Goal: Information Seeking & Learning: Stay updated

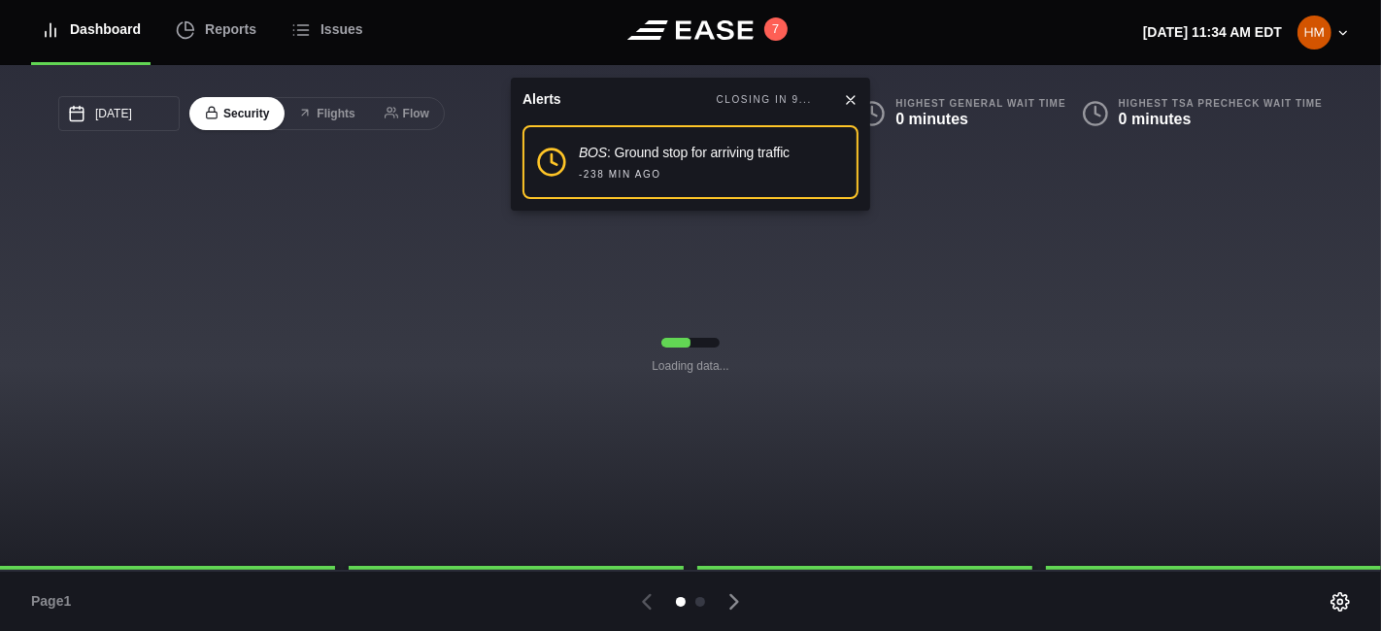
click at [853, 98] on icon at bounding box center [851, 100] width 16 height 16
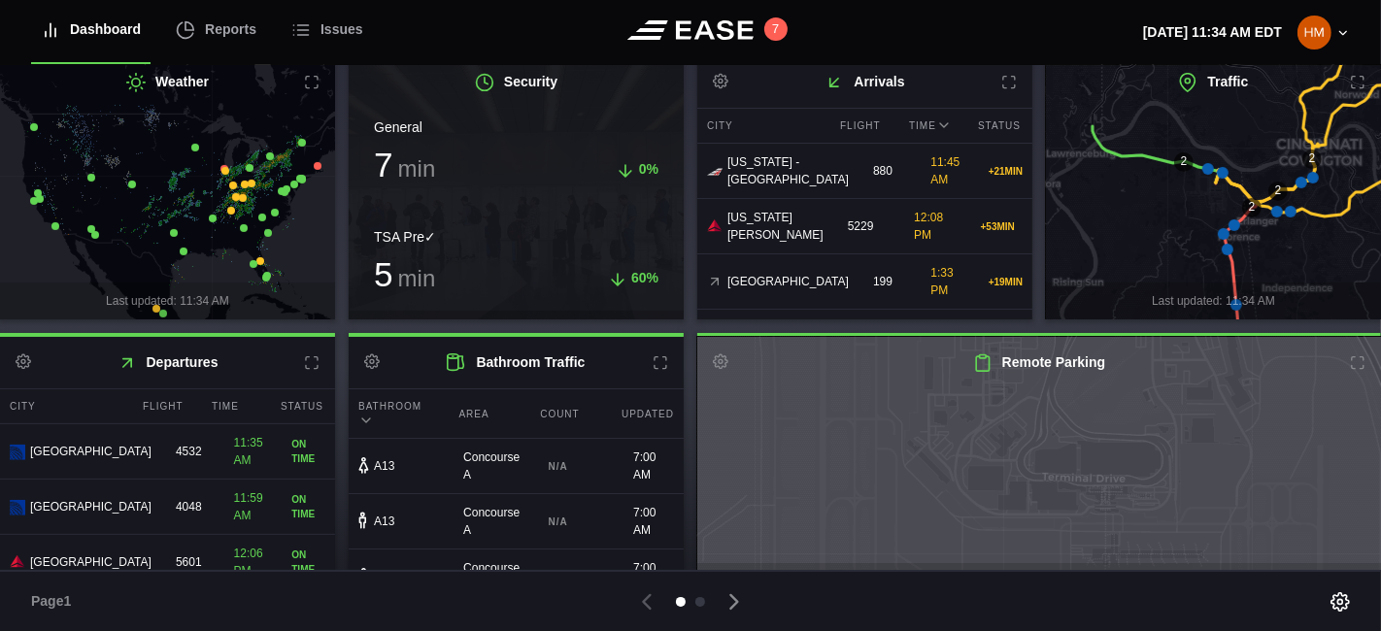
scroll to position [539, 0]
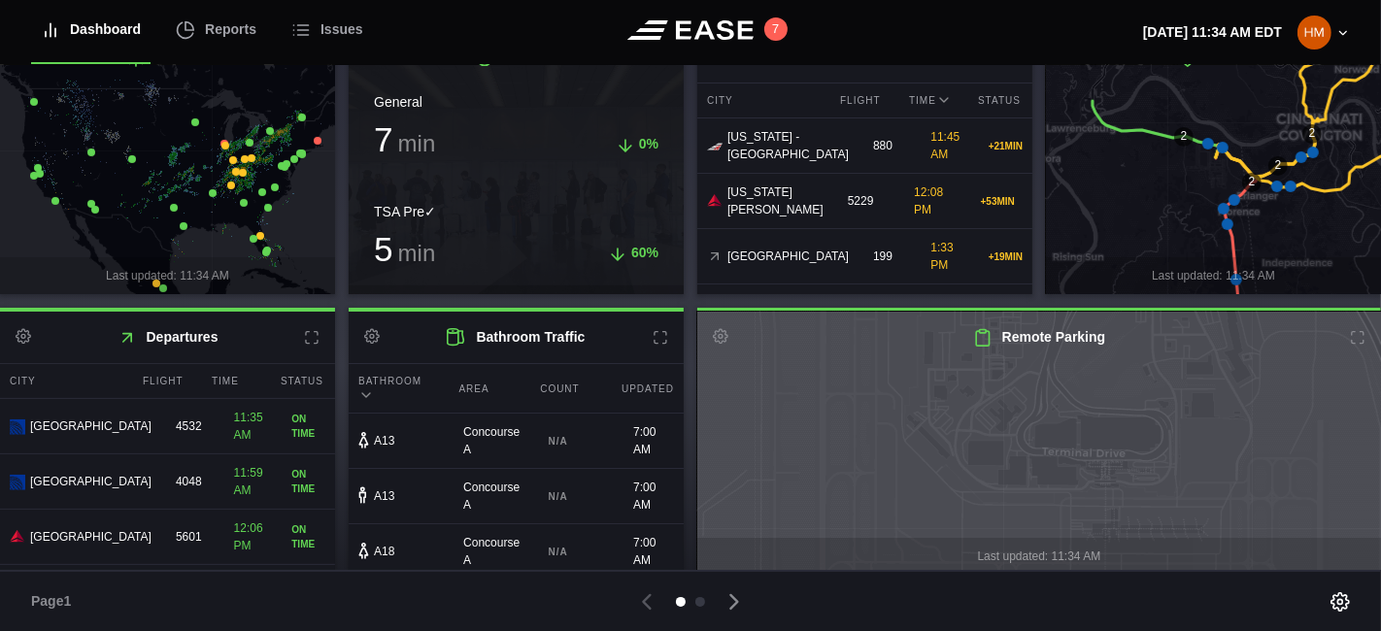
click at [1229, 197] on g at bounding box center [1212, 162] width 404 height 321
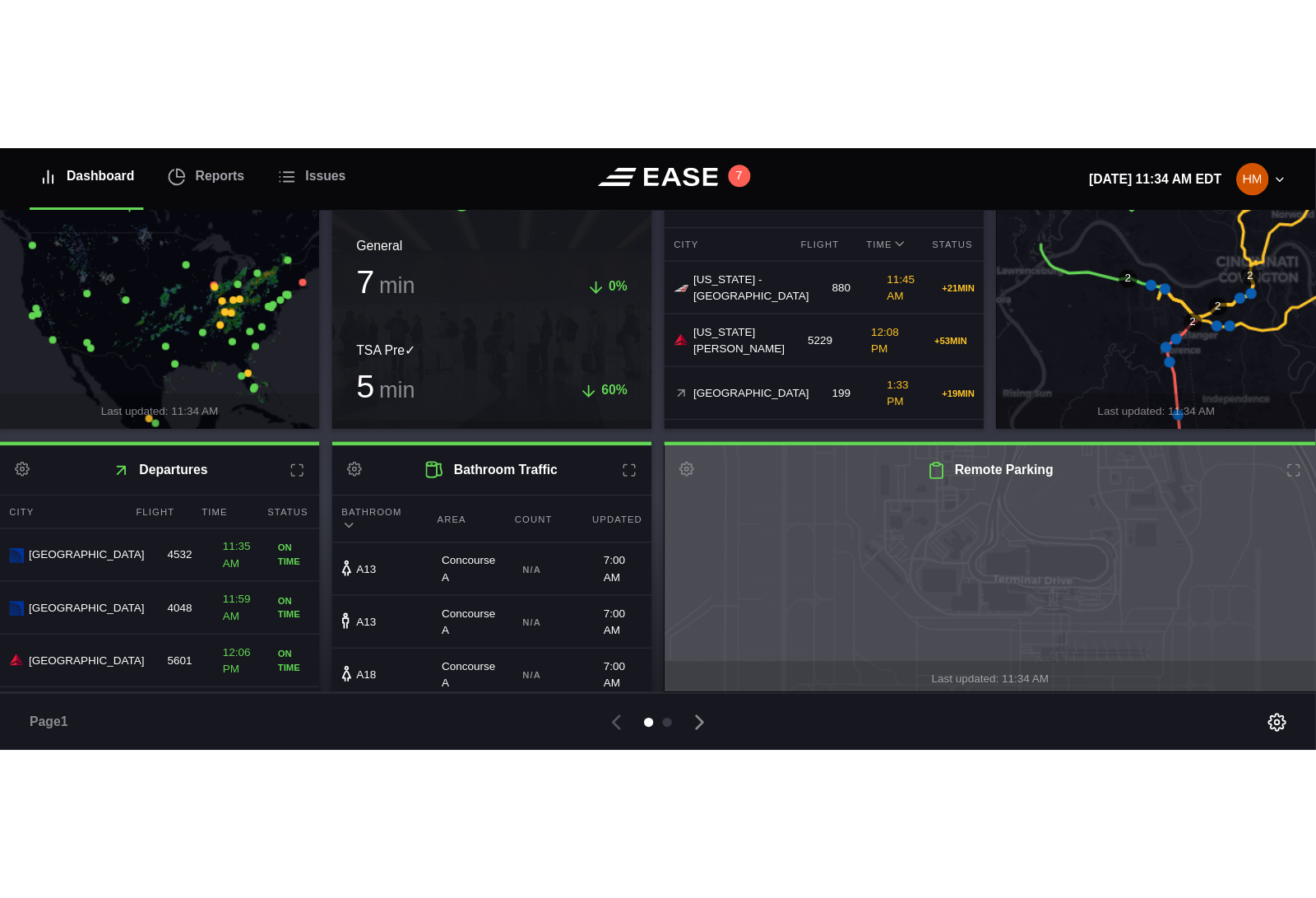
scroll to position [428, 0]
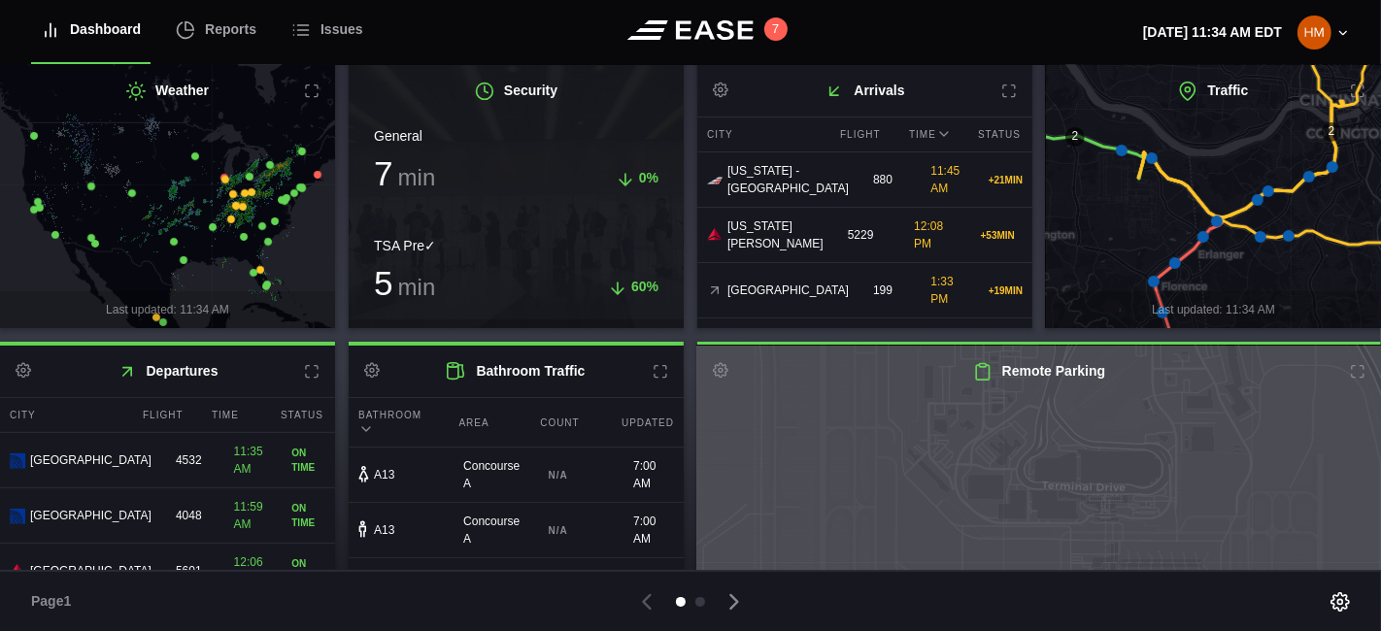
click at [1351, 88] on icon at bounding box center [1358, 92] width 16 height 16
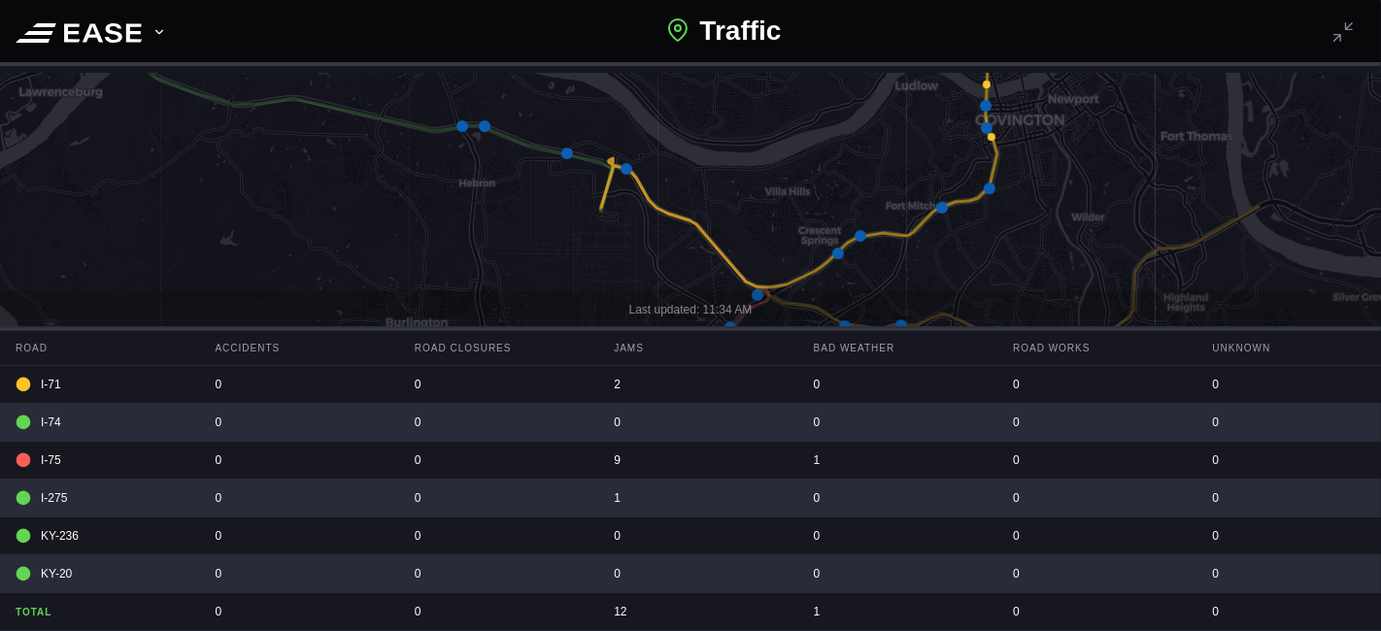
drag, startPoint x: 954, startPoint y: 213, endPoint x: 855, endPoint y: 111, distance: 142.2
click at [864, 115] on icon at bounding box center [583, 228] width 1663 height 612
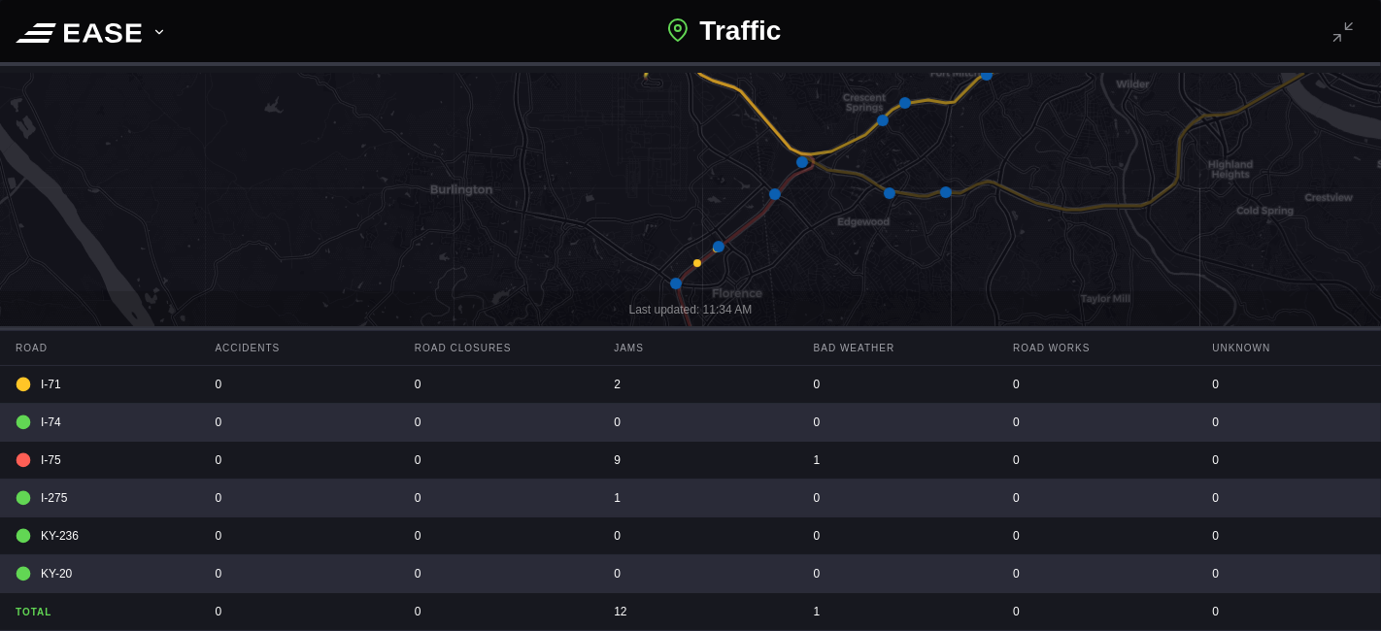
drag, startPoint x: 951, startPoint y: 231, endPoint x: 1049, endPoint y: 123, distance: 145.7
click at [1051, 121] on icon at bounding box center [769, 234] width 1663 height 612
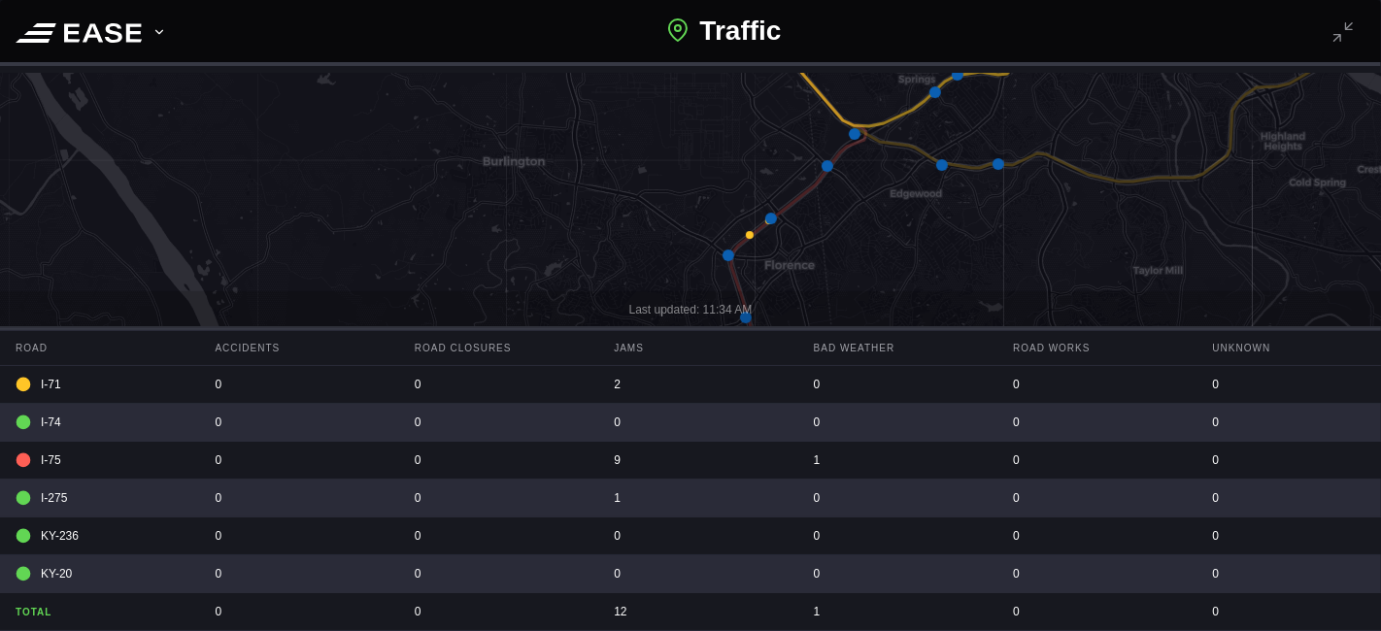
click at [771, 218] on icon at bounding box center [771, 219] width 12 height 12
click at [730, 257] on icon at bounding box center [729, 256] width 12 height 12
click at [752, 237] on icon at bounding box center [750, 235] width 8 height 8
click at [754, 232] on icon at bounding box center [753, 235] width 8 height 8
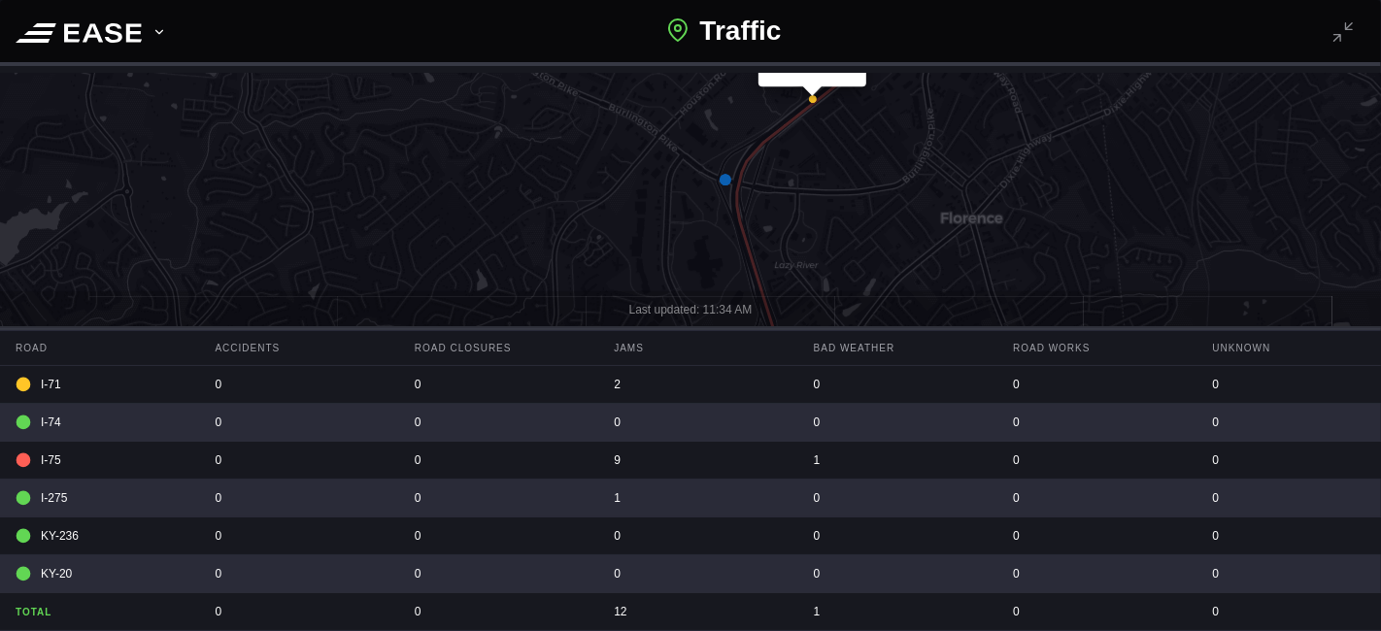
drag, startPoint x: 819, startPoint y: 261, endPoint x: 859, endPoint y: 144, distance: 124.4
click at [876, 129] on icon at bounding box center [748, 195] width 1663 height 612
click at [721, 181] on icon at bounding box center [725, 178] width 12 height 12
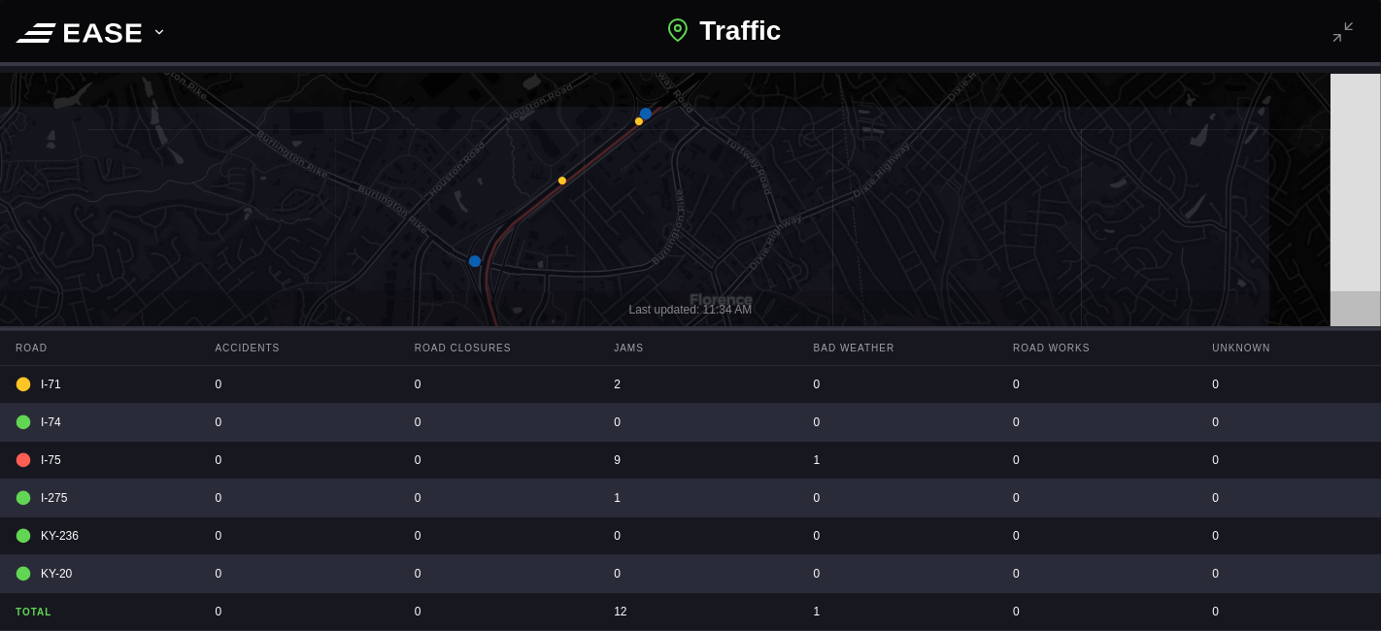
drag, startPoint x: 1062, startPoint y: 116, endPoint x: 823, endPoint y: 196, distance: 253.1
click at [810, 204] on icon at bounding box center [441, 410] width 1663 height 612
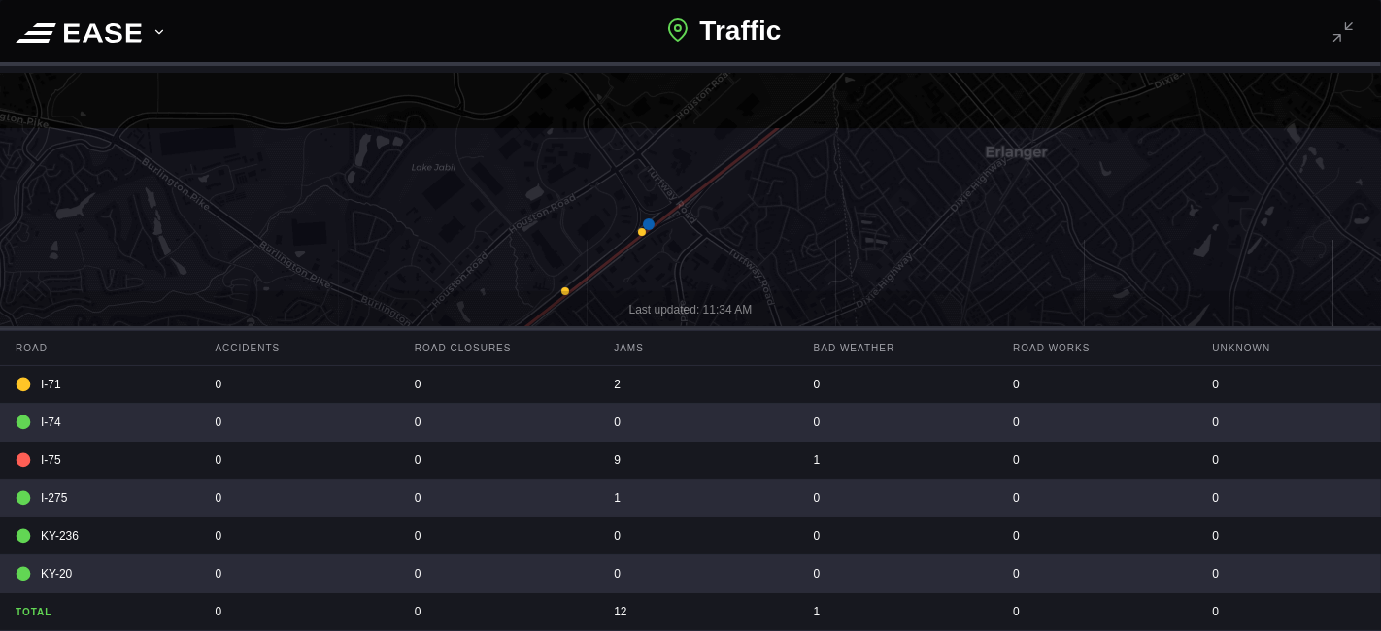
drag, startPoint x: 895, startPoint y: 114, endPoint x: 883, endPoint y: 259, distance: 146.2
click at [883, 259] on icon at bounding box center [699, 431] width 1663 height 612
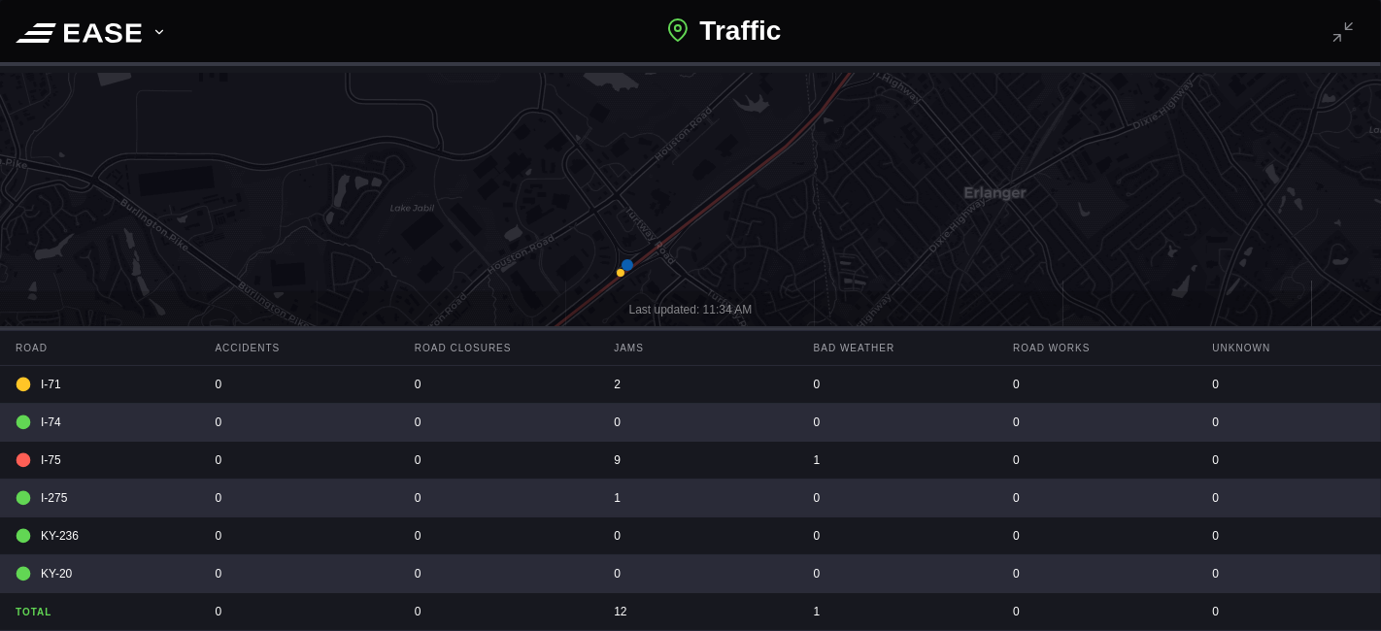
click at [625, 263] on icon at bounding box center [628, 265] width 12 height 12
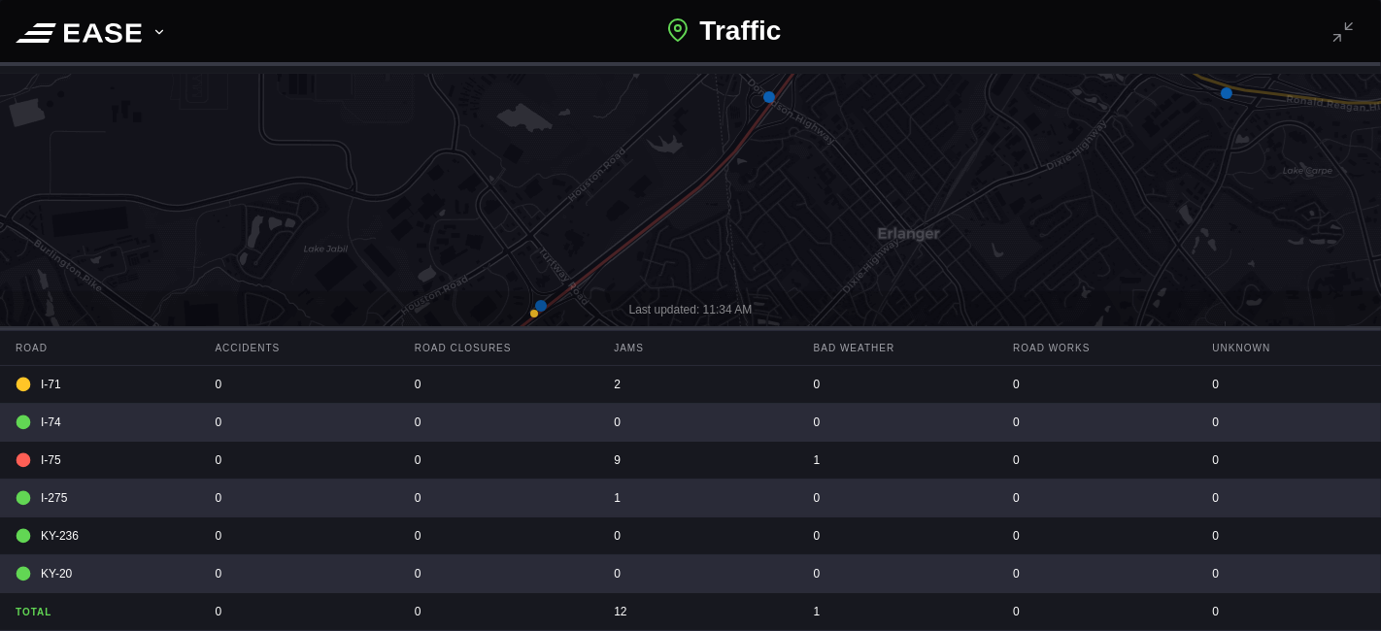
drag, startPoint x: 923, startPoint y: 146, endPoint x: 820, endPoint y: 209, distance: 120.8
click at [818, 212] on icon at bounding box center [604, 367] width 1663 height 612
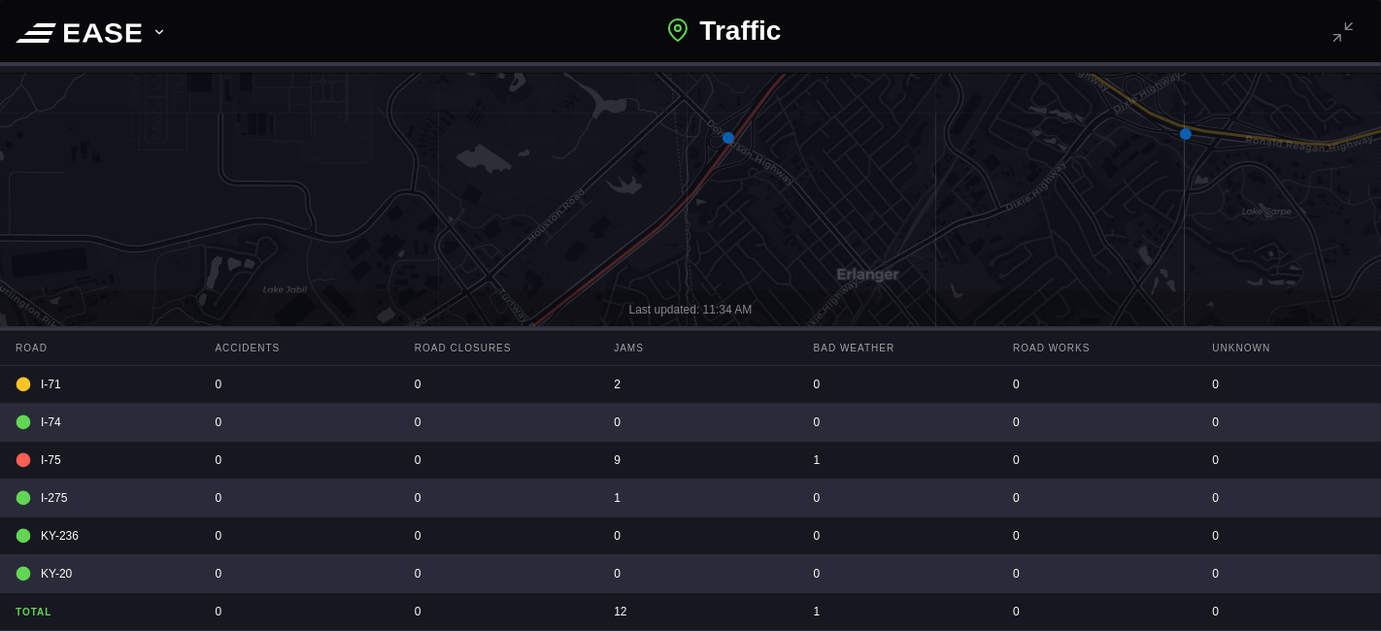
click at [725, 141] on icon at bounding box center [729, 138] width 12 height 12
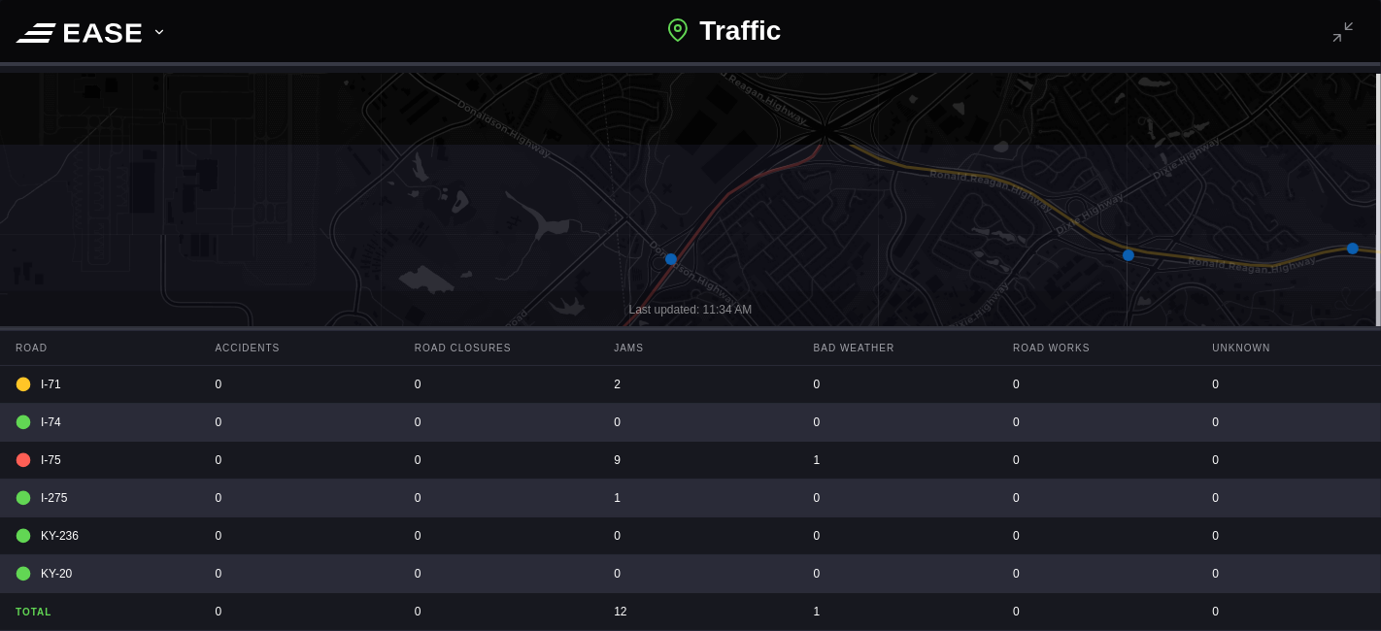
drag, startPoint x: 946, startPoint y: 140, endPoint x: 868, endPoint y: 306, distance: 183.3
click at [865, 315] on div "Last updated: 11:34 AM Road Accidents Road Closures Jams Bad Weather Road Works…" at bounding box center [690, 326] width 1381 height 505
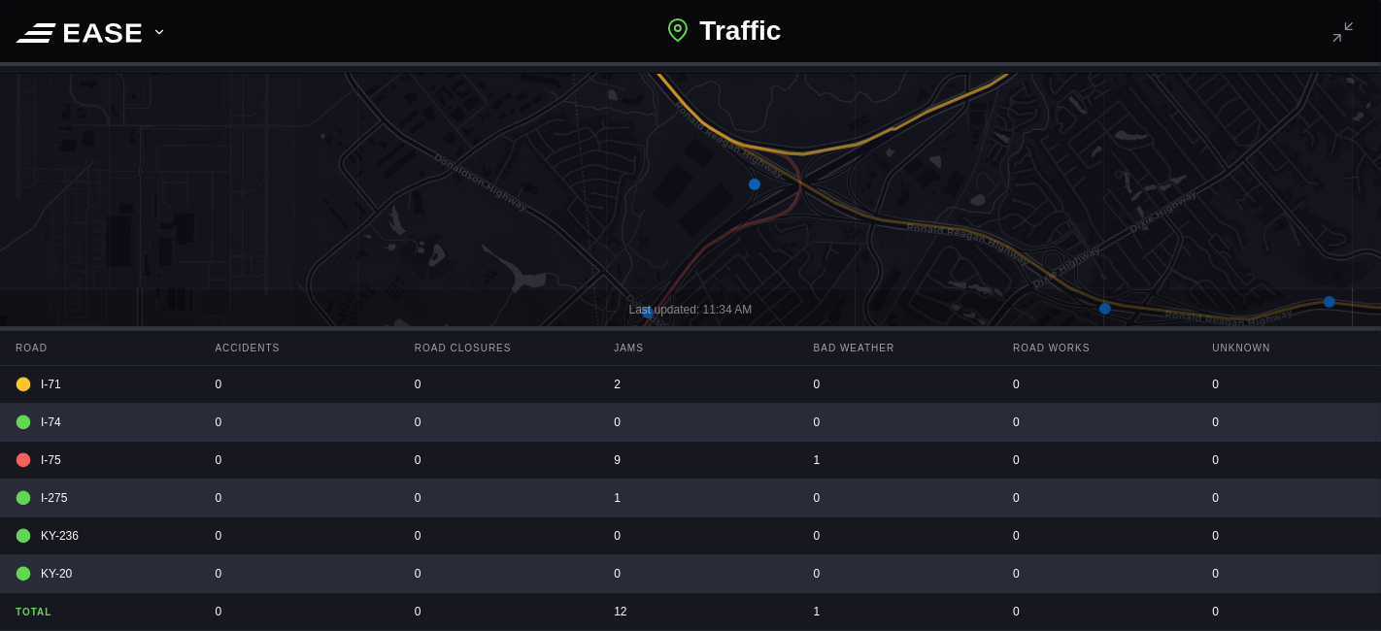
drag, startPoint x: 754, startPoint y: 181, endPoint x: 810, endPoint y: 201, distance: 59.9
click at [753, 182] on icon at bounding box center [755, 185] width 12 height 12
click at [752, 183] on icon at bounding box center [754, 187] width 12 height 12
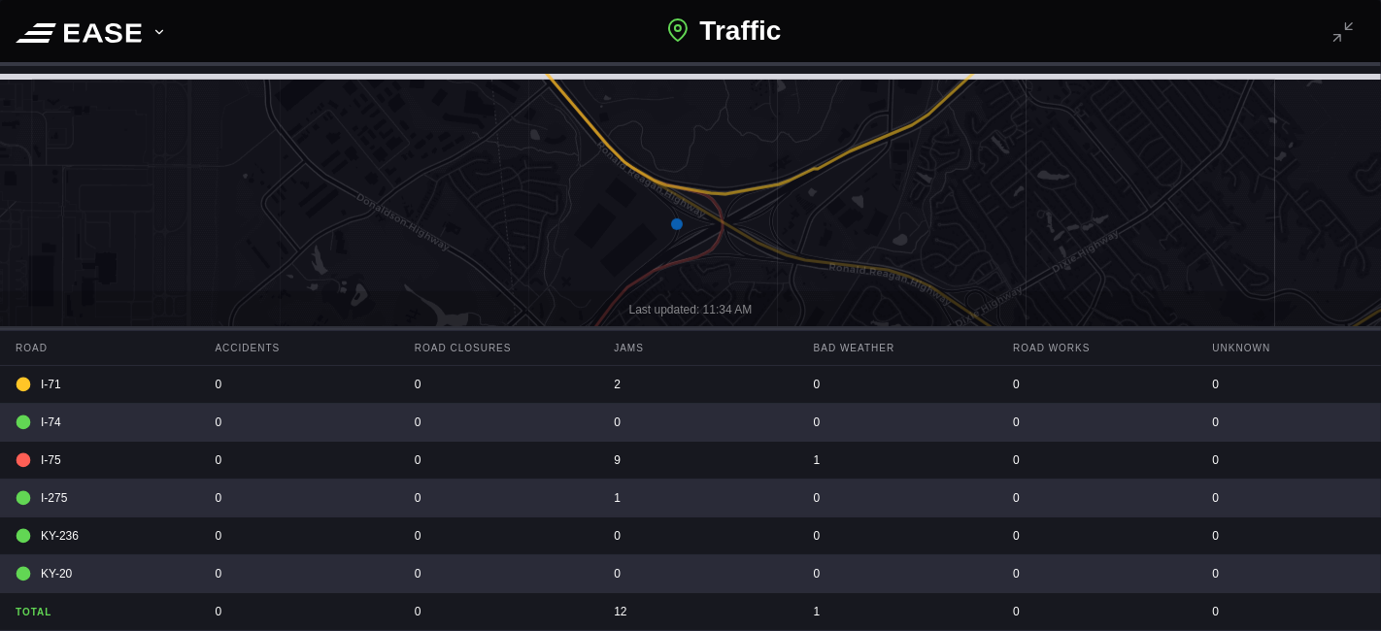
drag, startPoint x: 811, startPoint y: 167, endPoint x: 747, endPoint y: 200, distance: 72.1
click at [747, 200] on icon at bounding box center [613, 364] width 1663 height 612
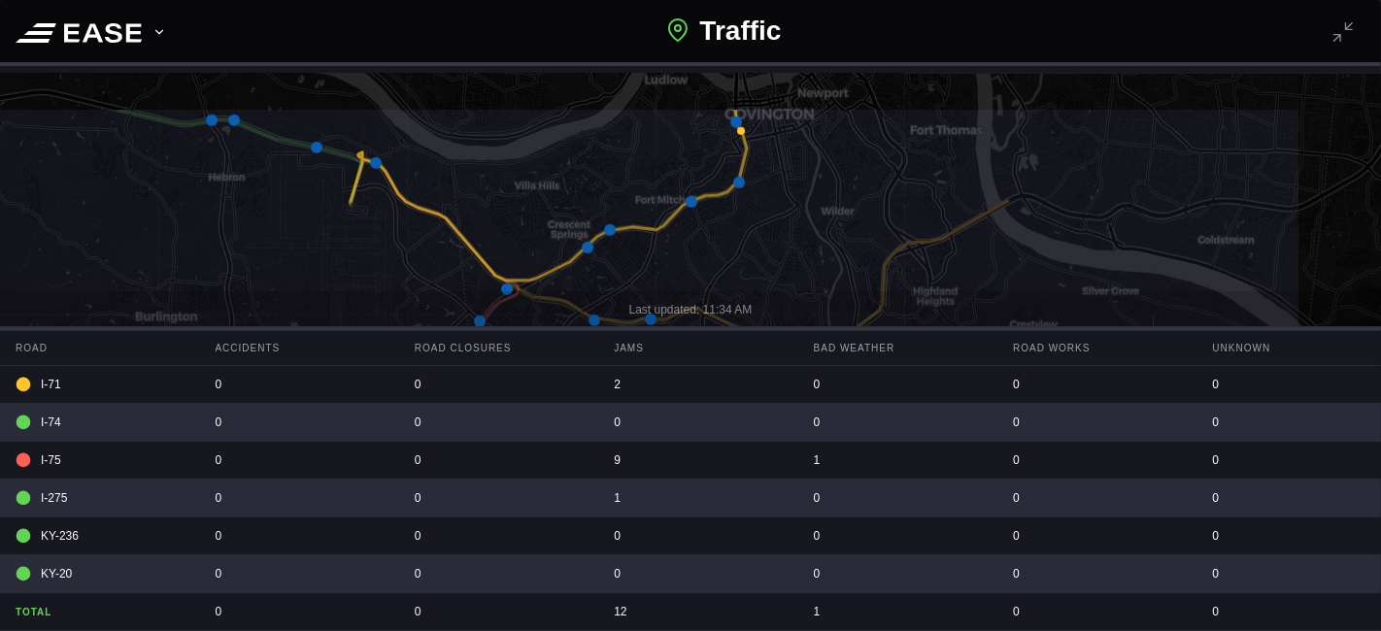
drag, startPoint x: 928, startPoint y: 179, endPoint x: 775, endPoint y: 237, distance: 164.1
click at [775, 237] on icon at bounding box center [470, 413] width 1663 height 612
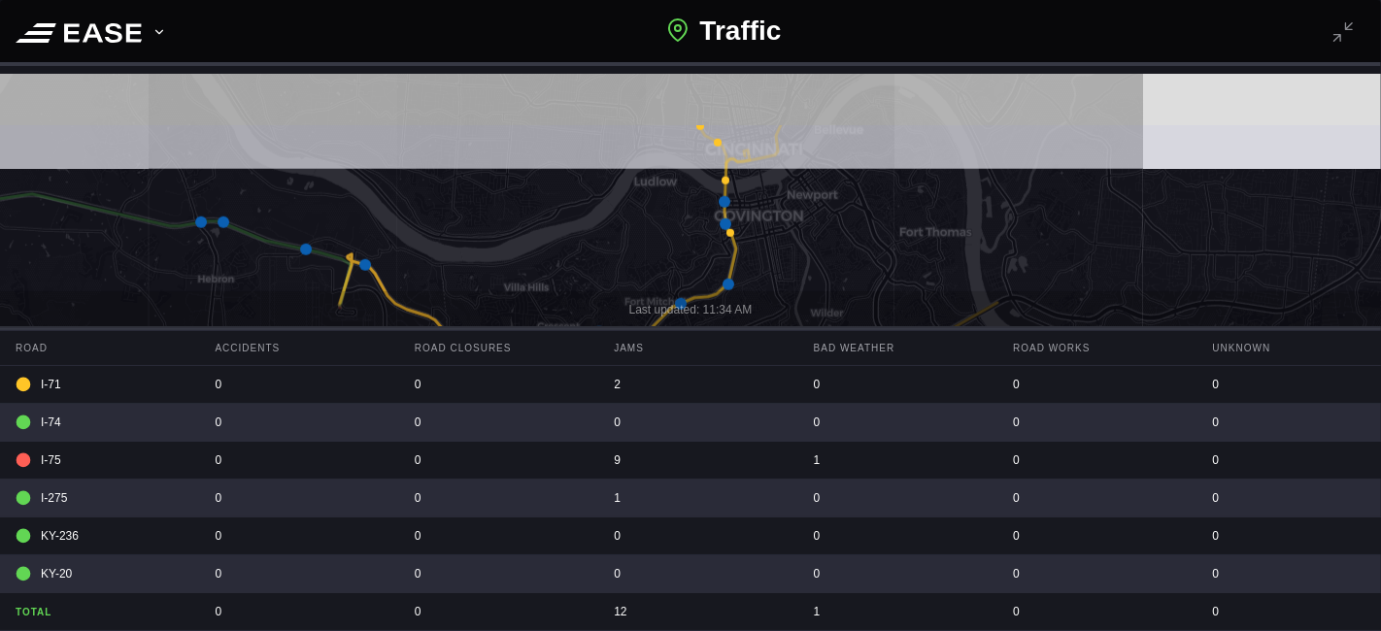
drag, startPoint x: 960, startPoint y: 133, endPoint x: 949, endPoint y: 234, distance: 101.6
click at [949, 234] on icon at bounding box center [679, 428] width 1663 height 612
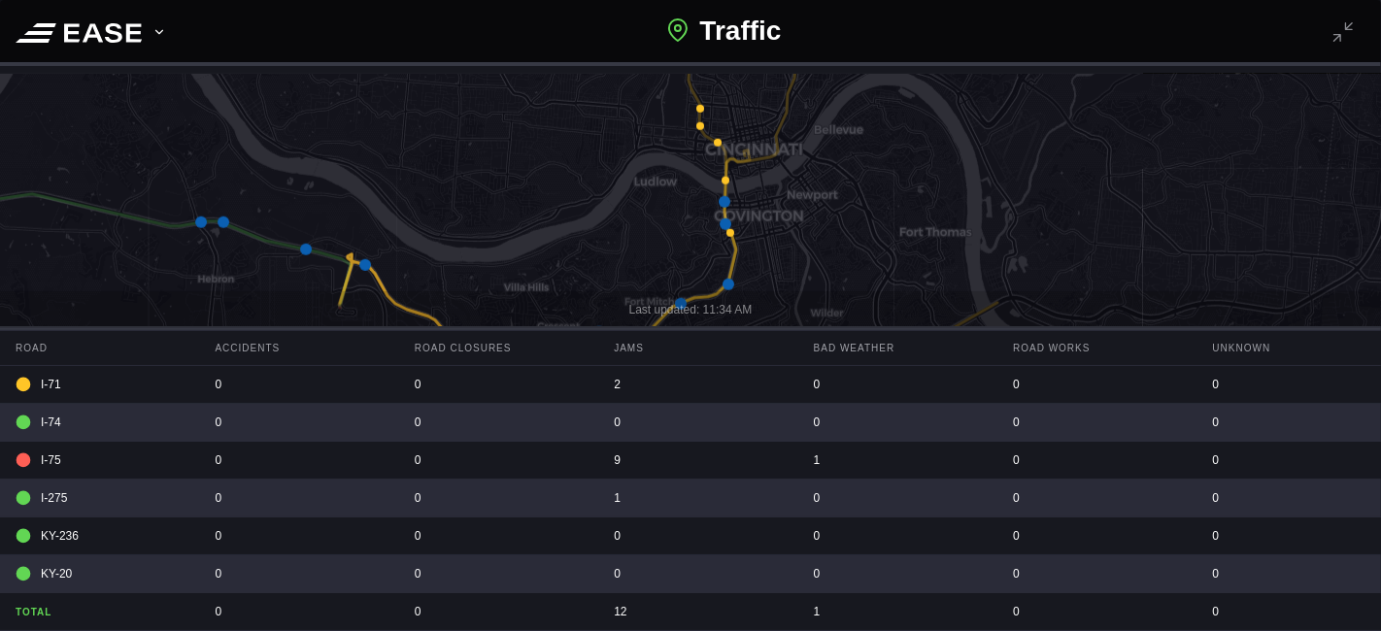
click at [722, 200] on icon at bounding box center [725, 202] width 12 height 12
click at [725, 220] on icon at bounding box center [726, 225] width 12 height 12
click at [363, 262] on icon at bounding box center [365, 265] width 12 height 12
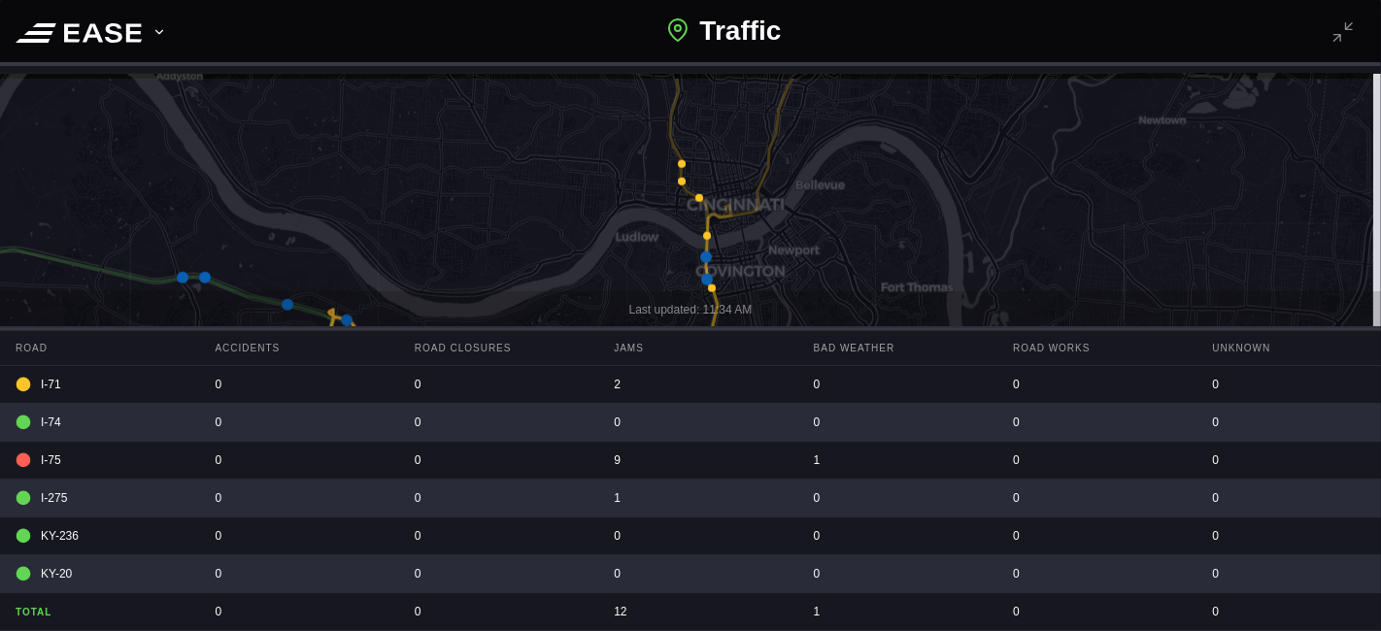
drag, startPoint x: 877, startPoint y: 169, endPoint x: 852, endPoint y: 217, distance: 53.9
click at [854, 228] on icon at bounding box center [672, 382] width 1663 height 612
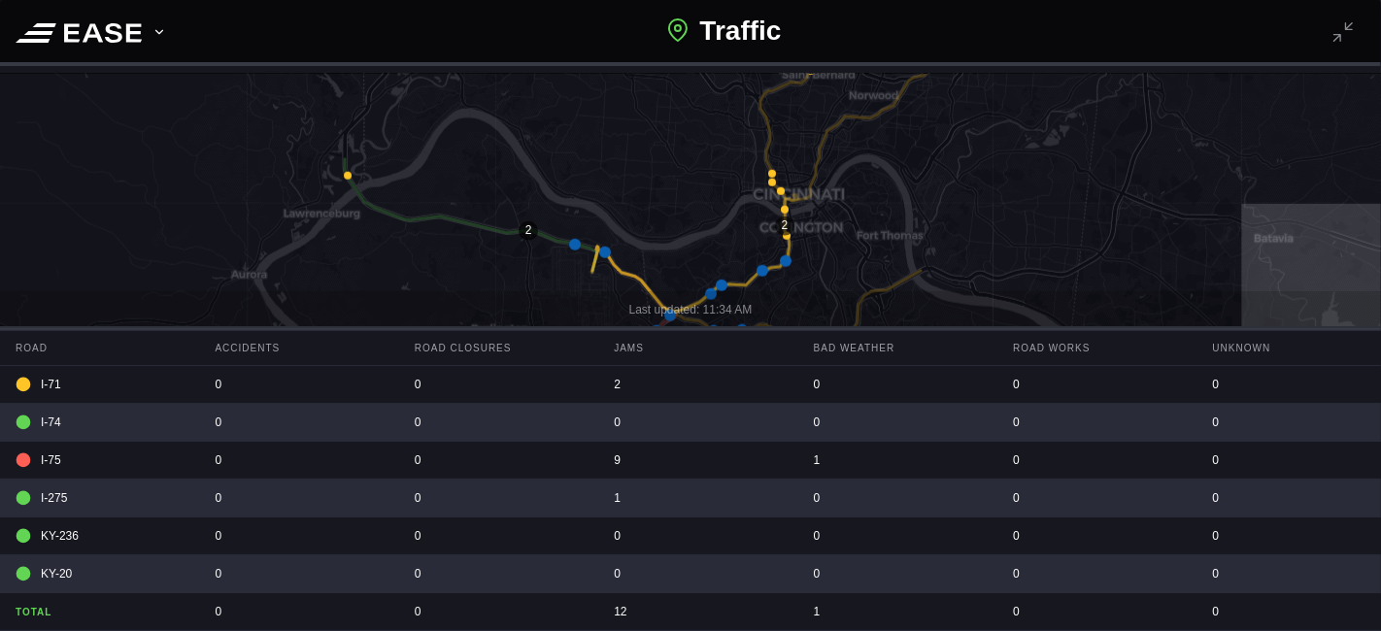
drag, startPoint x: 956, startPoint y: 192, endPoint x: 945, endPoint y: 191, distance: 10.7
click at [946, 192] on icon at bounding box center [690, 326] width 1663 height 612
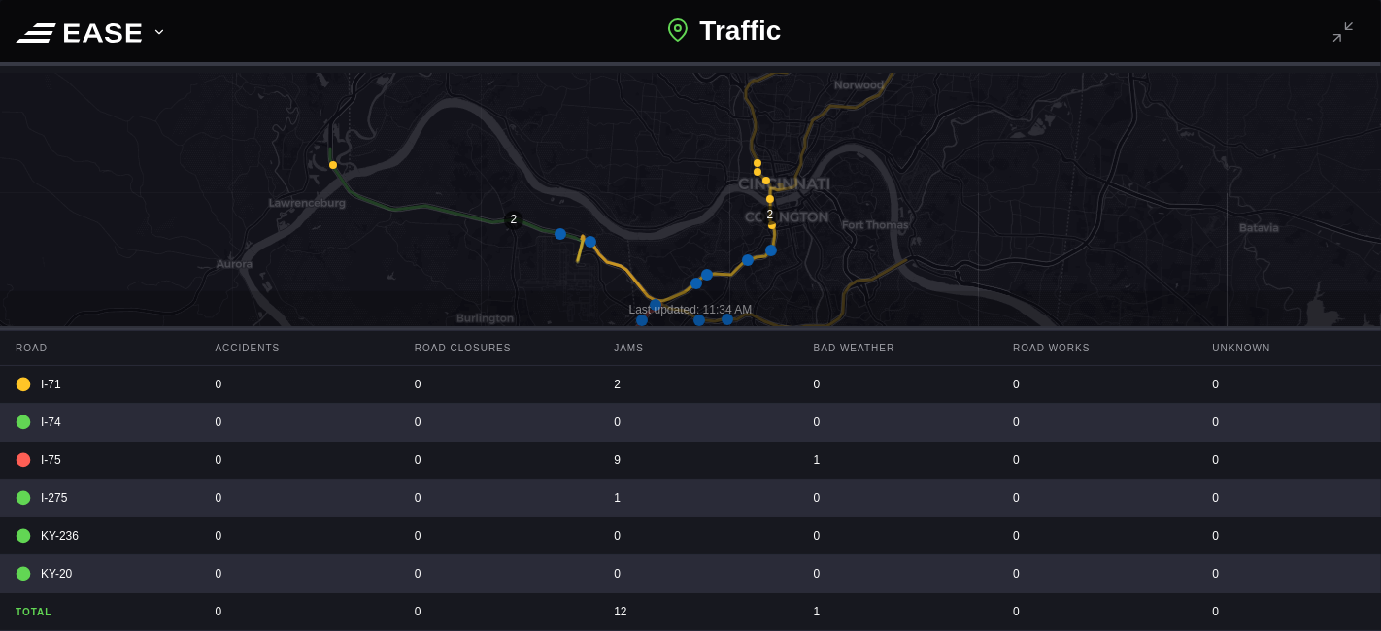
drag, startPoint x: 789, startPoint y: 237, endPoint x: 832, endPoint y: 73, distance: 169.8
click at [829, 83] on icon at bounding box center [696, 310] width 1663 height 612
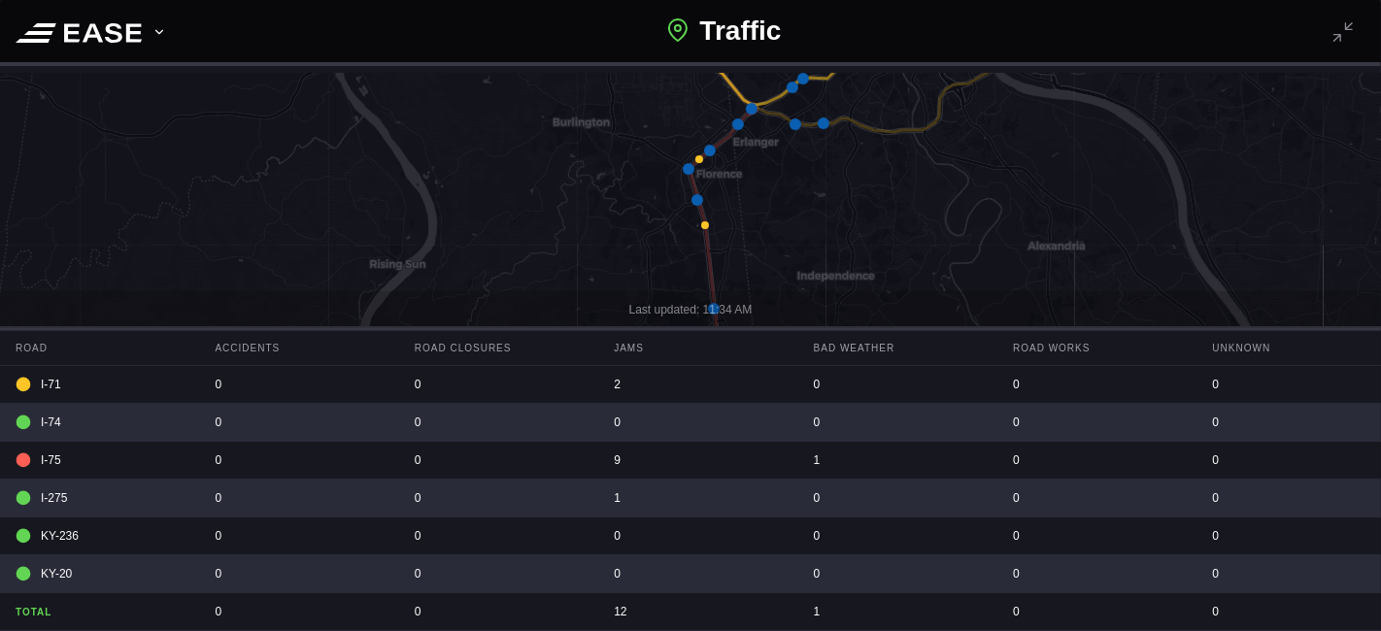
drag, startPoint x: 748, startPoint y: 244, endPoint x: 818, endPoint y: 185, distance: 91.6
click at [818, 186] on icon at bounding box center [751, 272] width 1663 height 612
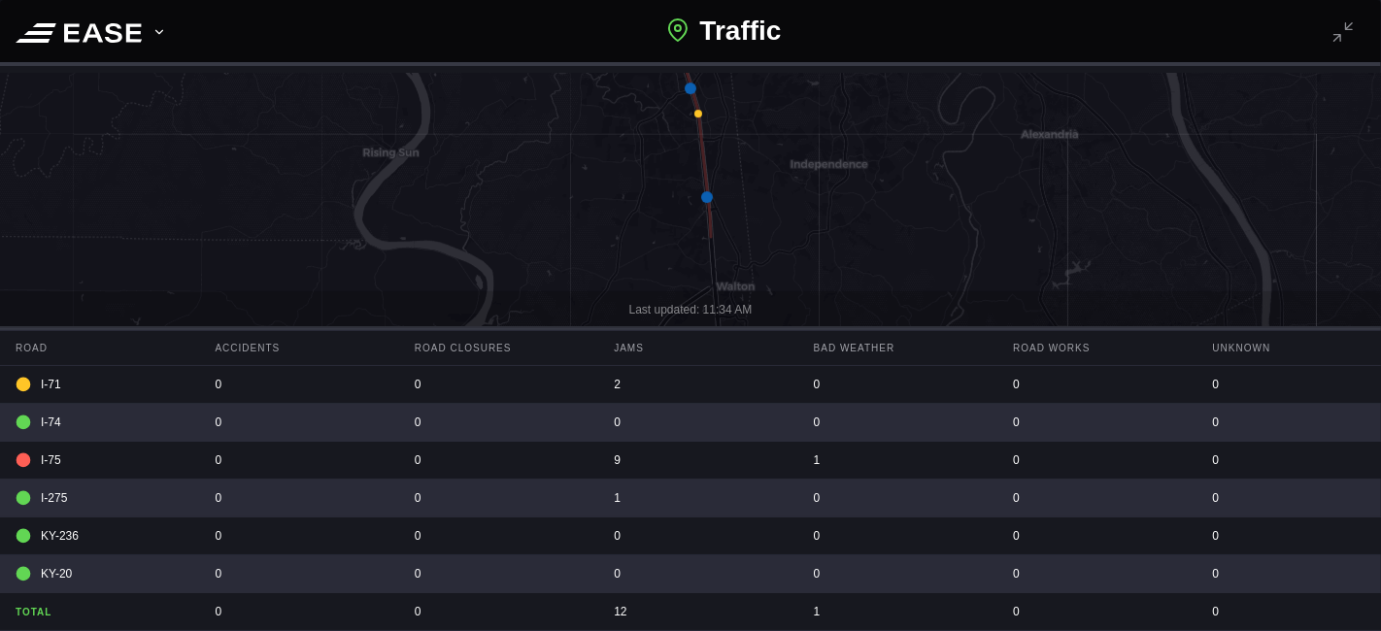
drag, startPoint x: 767, startPoint y: 264, endPoint x: 752, endPoint y: 156, distance: 108.9
click at [752, 156] on icon at bounding box center [675, 218] width 1663 height 612
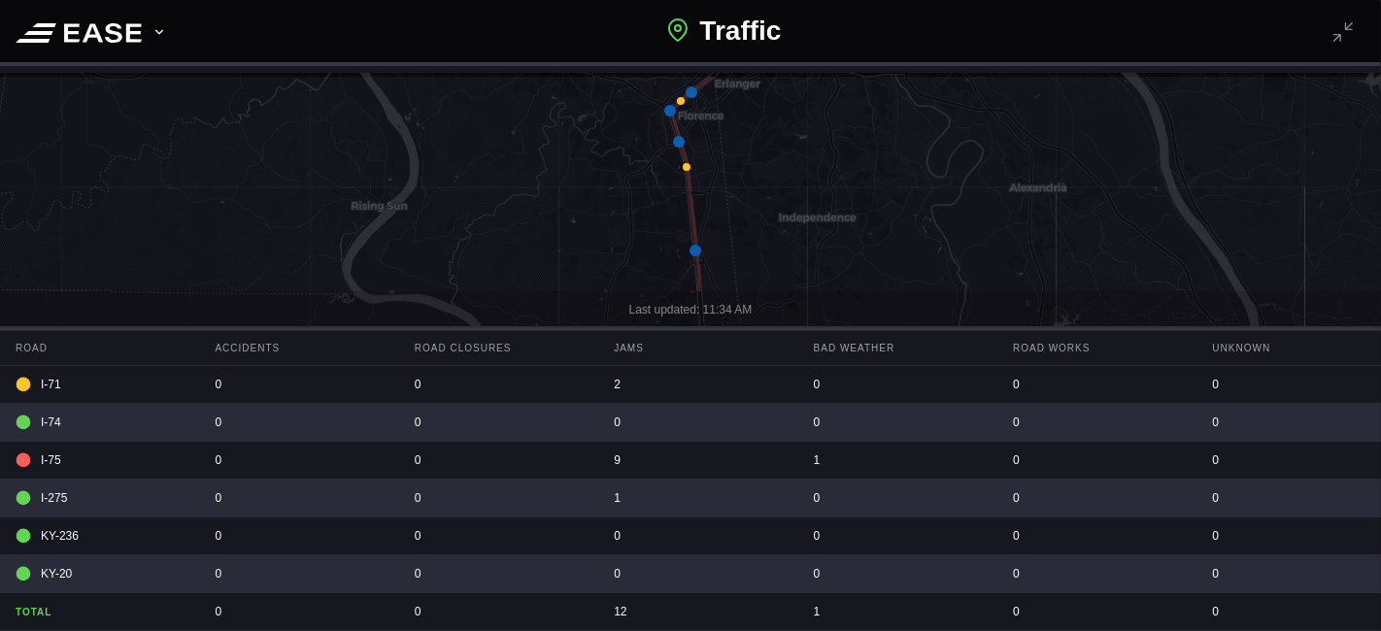
drag, startPoint x: 802, startPoint y: 162, endPoint x: 792, endPoint y: 239, distance: 77.3
click at [792, 239] on icon at bounding box center [679, 380] width 1663 height 612
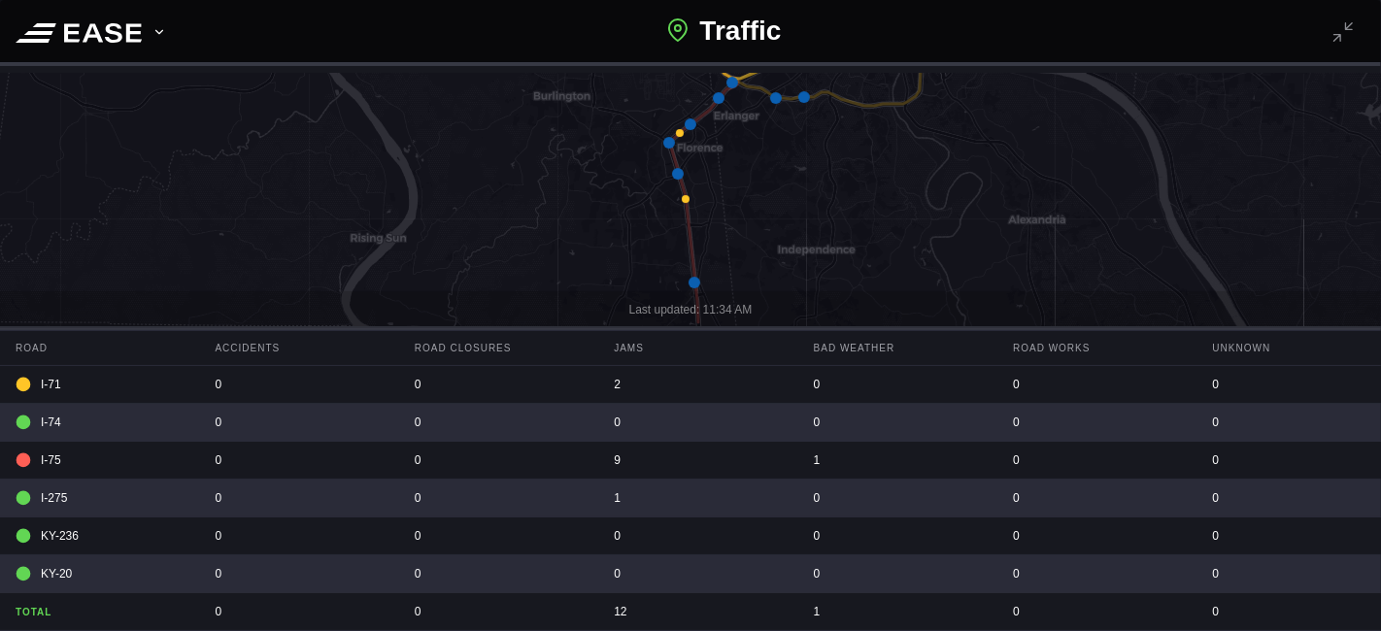
click at [668, 143] on icon at bounding box center [669, 143] width 12 height 12
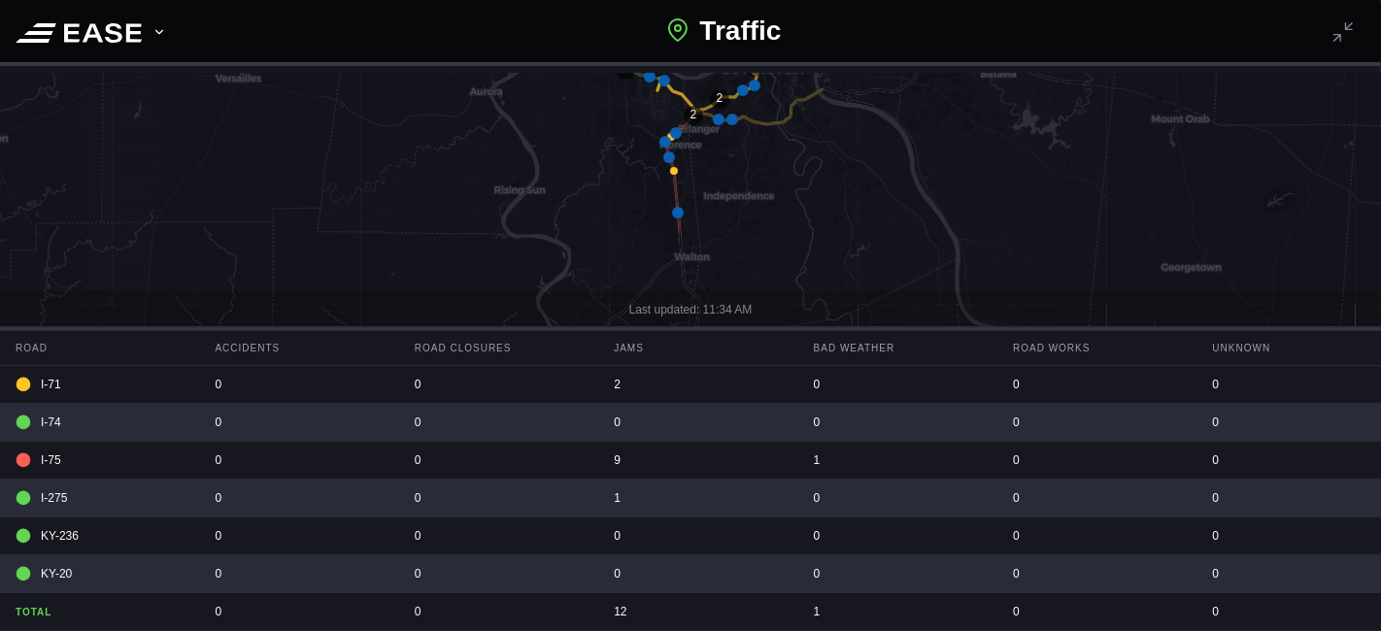
click at [664, 143] on icon at bounding box center [665, 142] width 12 height 12
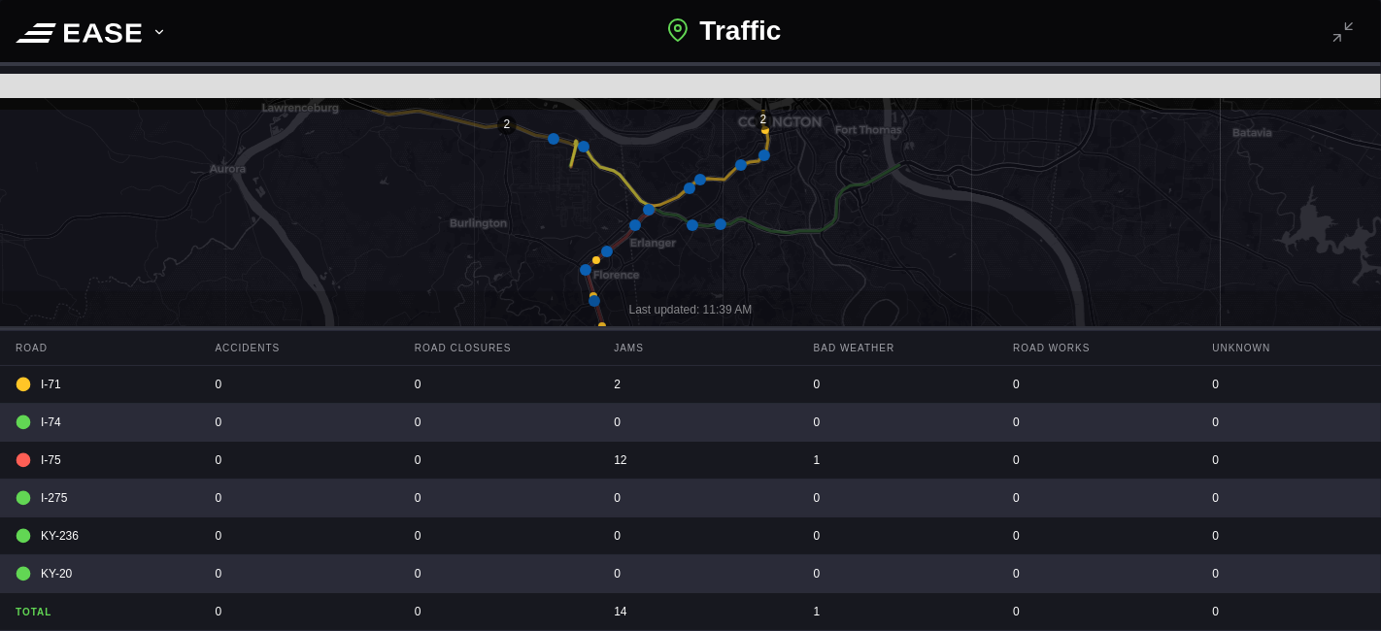
drag, startPoint x: 765, startPoint y: 110, endPoint x: 784, endPoint y: 197, distance: 89.3
click at [784, 197] on icon at bounding box center [708, 413] width 1663 height 612
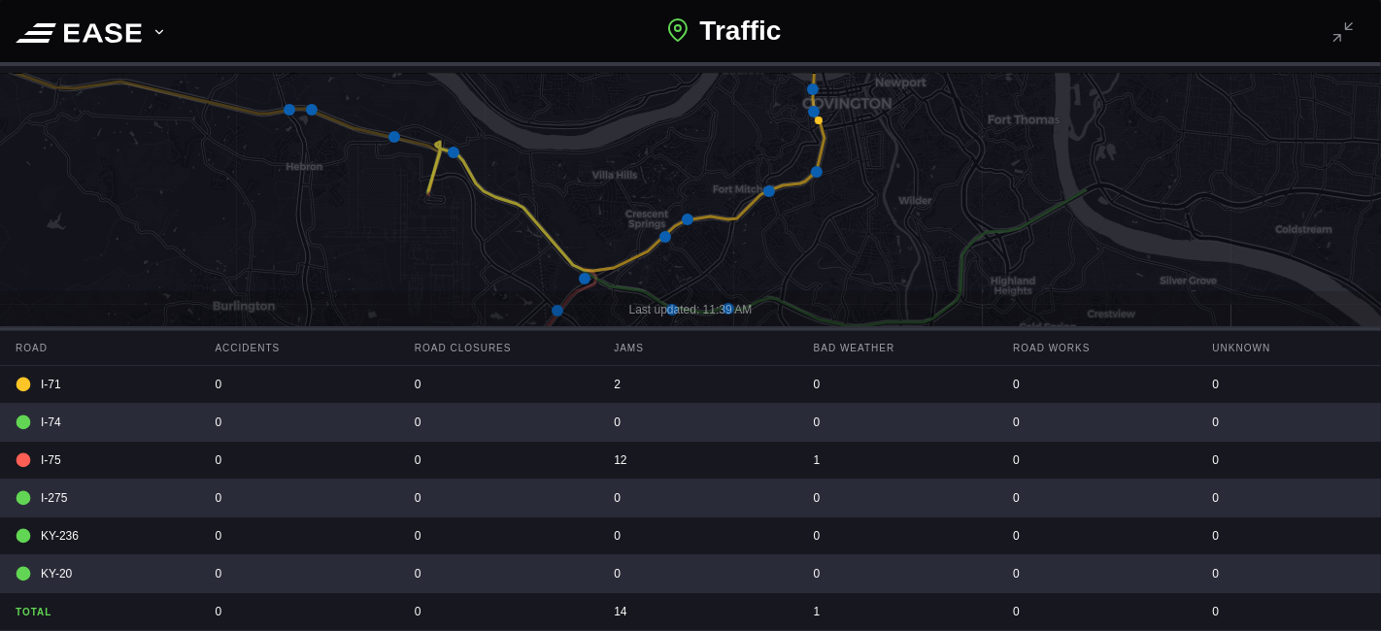
drag, startPoint x: 772, startPoint y: 205, endPoint x: 783, endPoint y: 220, distance: 18.9
click at [783, 220] on icon at bounding box center [708, 352] width 1663 height 612
click at [668, 236] on icon at bounding box center [666, 237] width 12 height 12
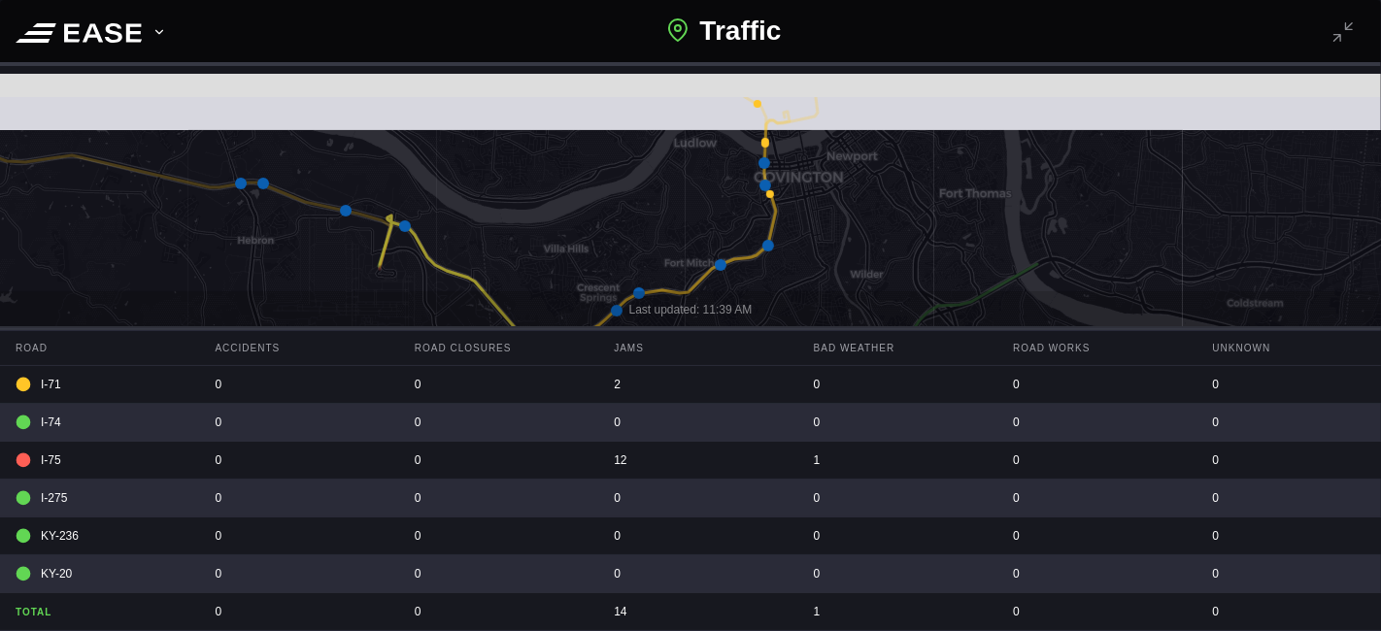
drag, startPoint x: 911, startPoint y: 176, endPoint x: 806, endPoint y: 258, distance: 133.5
click at [806, 258] on icon at bounding box center [641, 400] width 1663 height 612
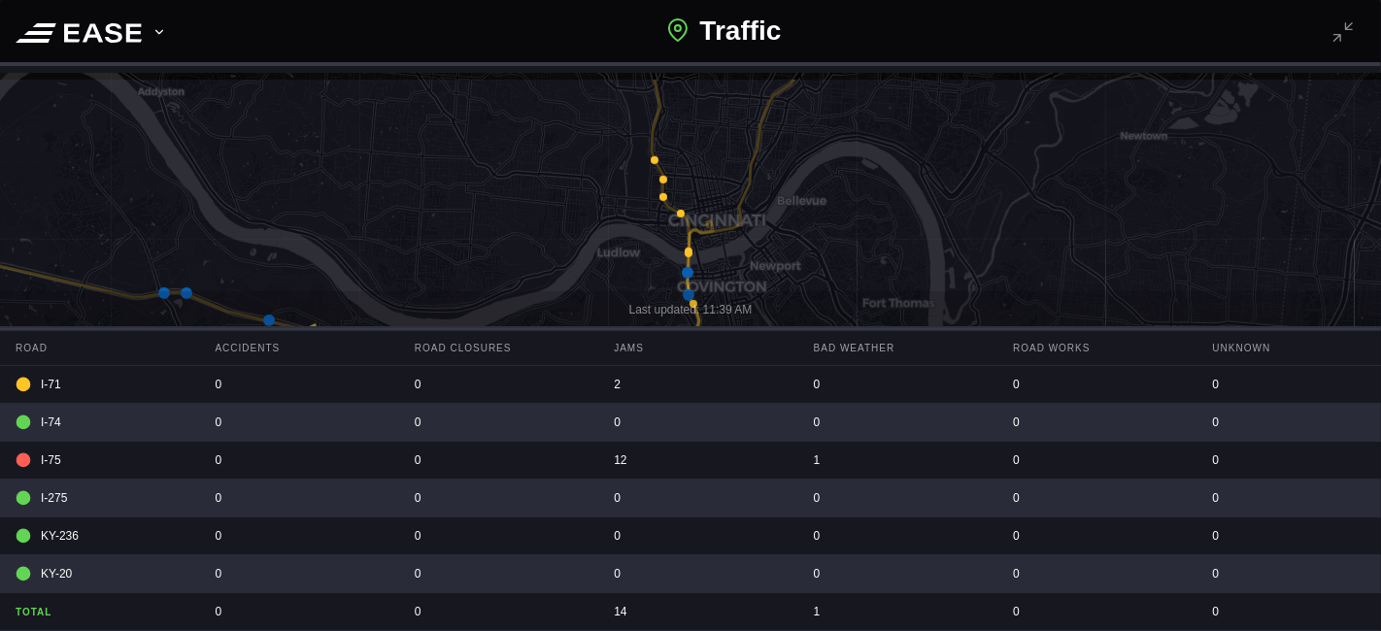
drag, startPoint x: 807, startPoint y: 148, endPoint x: 805, endPoint y: 209, distance: 61.2
click at [815, 204] on icon at bounding box center [698, 383] width 1663 height 612
click at [689, 276] on icon at bounding box center [688, 273] width 12 height 12
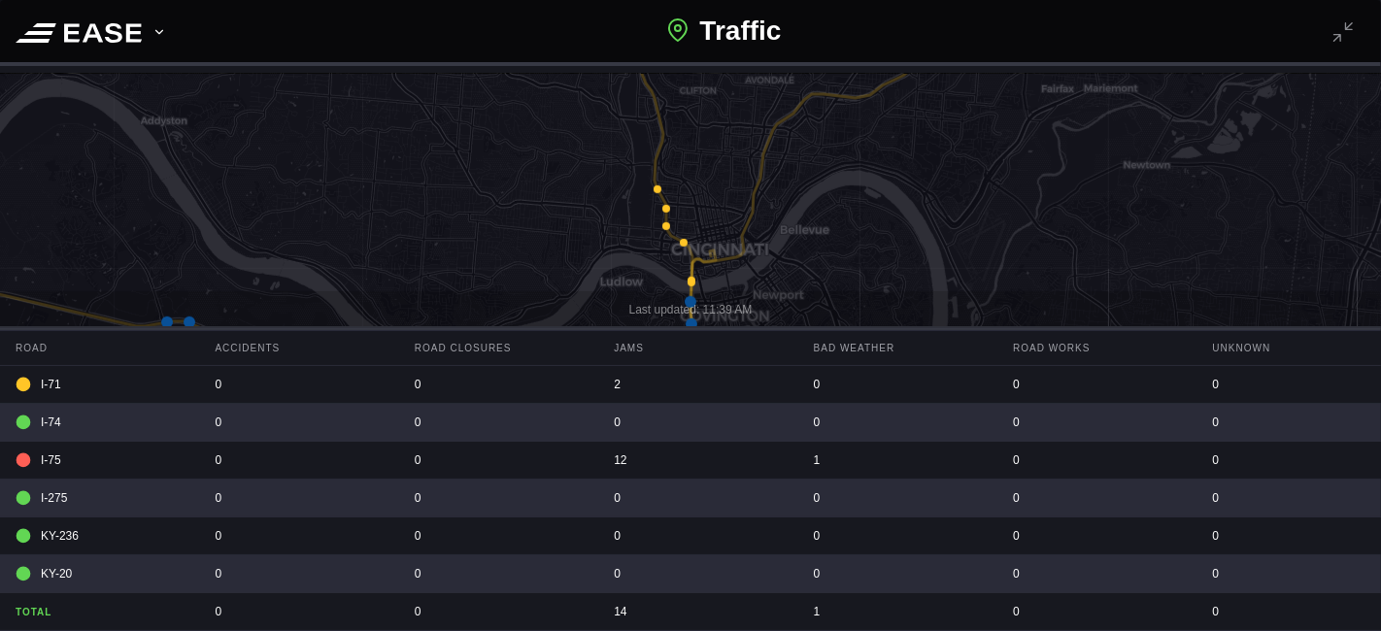
drag, startPoint x: 826, startPoint y: 108, endPoint x: 826, endPoint y: 153, distance: 45.6
click at [826, 153] on icon at bounding box center [693, 356] width 1663 height 612
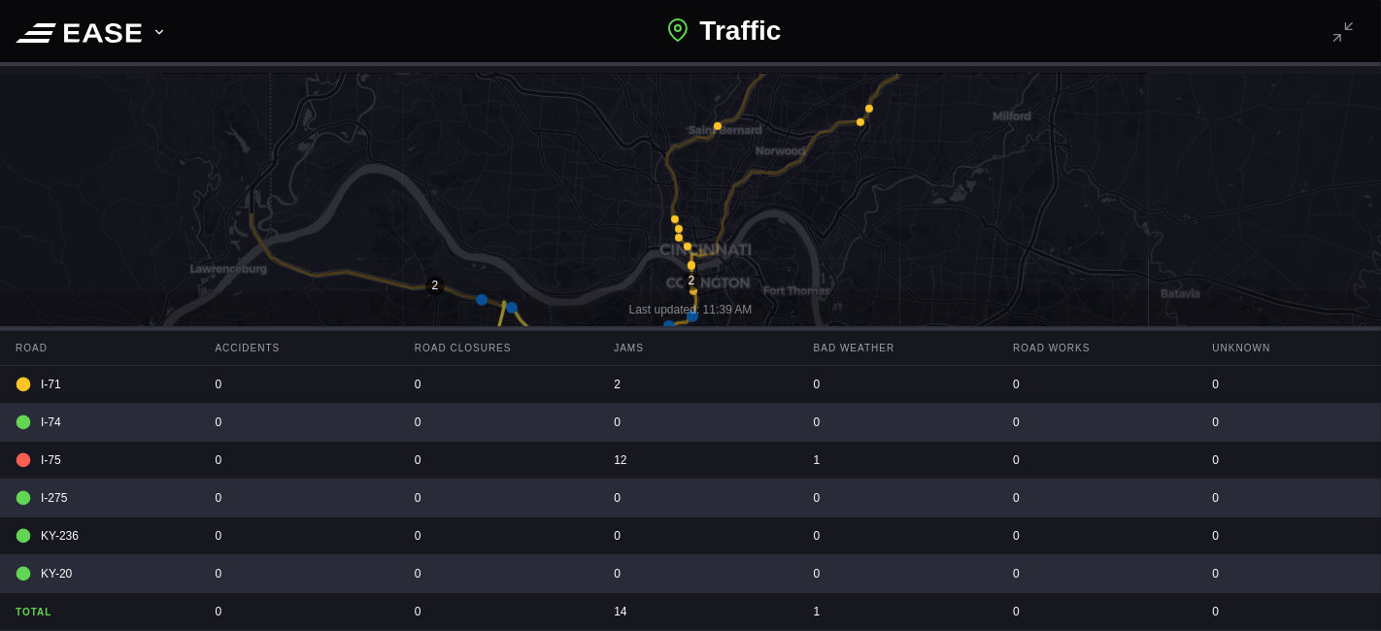
drag, startPoint x: 893, startPoint y: 105, endPoint x: 817, endPoint y: 156, distance: 92.4
click at [818, 153] on icon at bounding box center [623, 364] width 1663 height 612
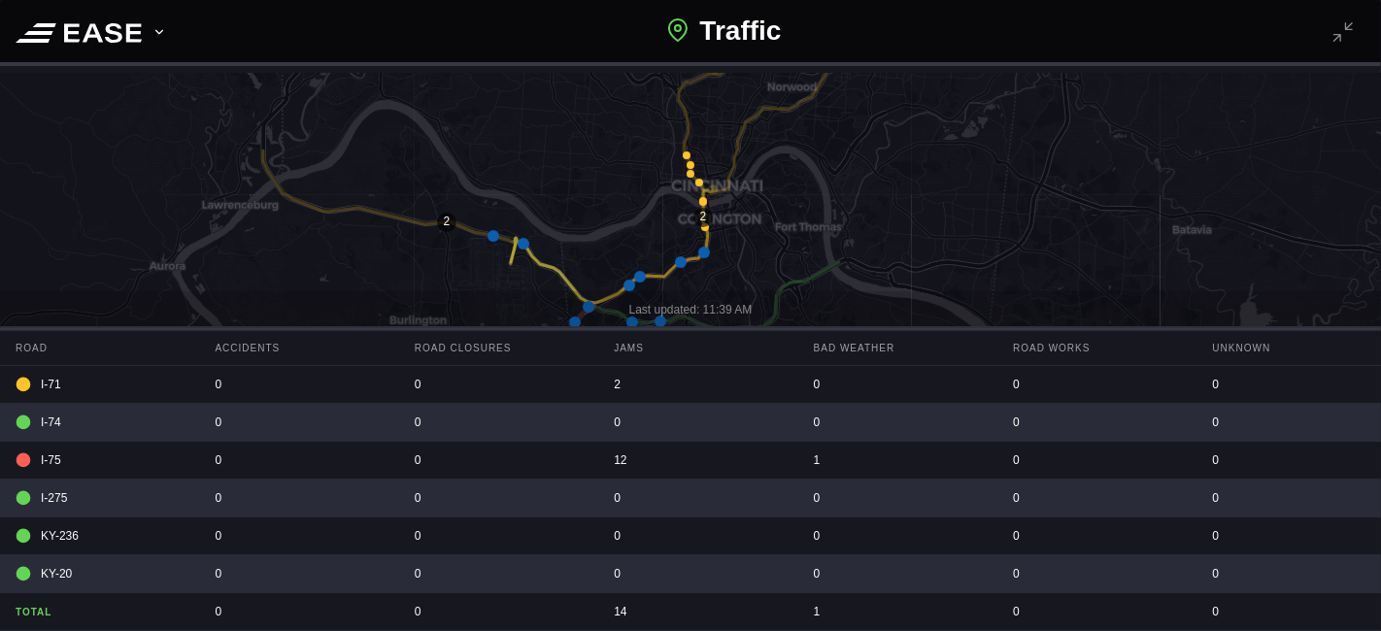
drag, startPoint x: 731, startPoint y: 218, endPoint x: 767, endPoint y: 109, distance: 114.6
click at [767, 109] on icon at bounding box center [712, 250] width 1663 height 612
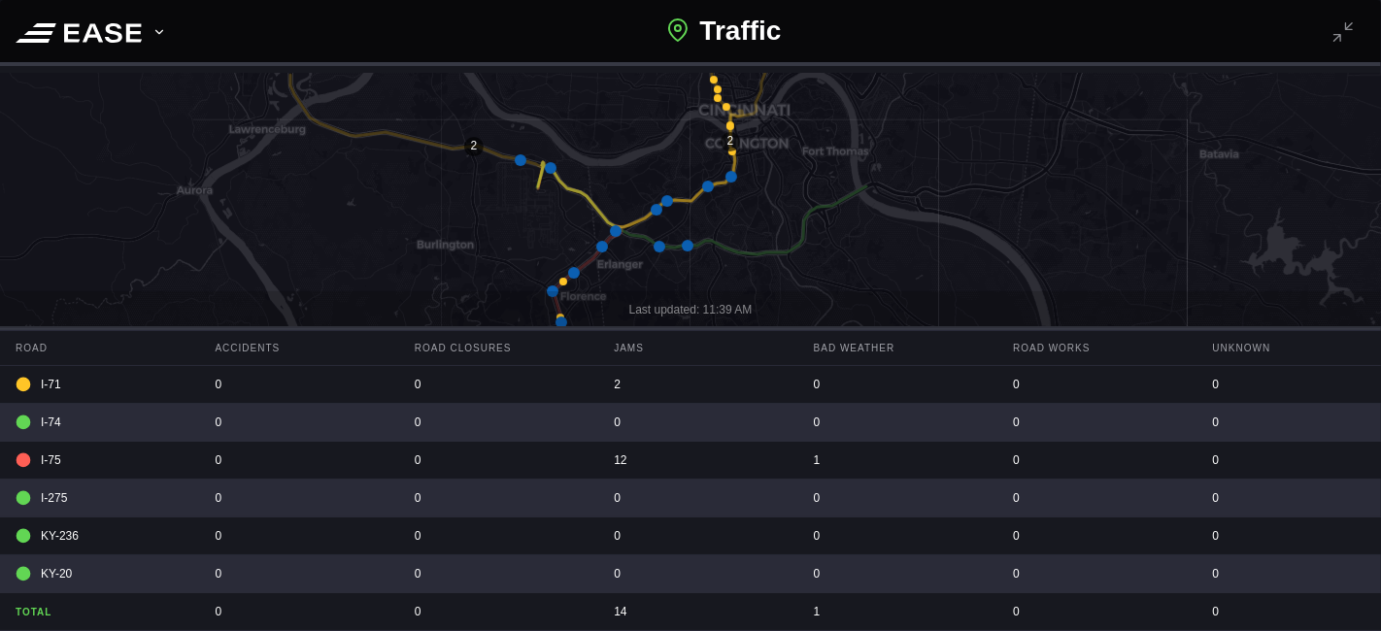
click at [730, 178] on icon at bounding box center [731, 177] width 12 height 12
click at [519, 162] on icon at bounding box center [521, 160] width 12 height 12
click at [569, 274] on icon at bounding box center [574, 273] width 12 height 12
click at [554, 290] on icon at bounding box center [553, 292] width 12 height 12
click at [552, 290] on icon at bounding box center [553, 292] width 12 height 12
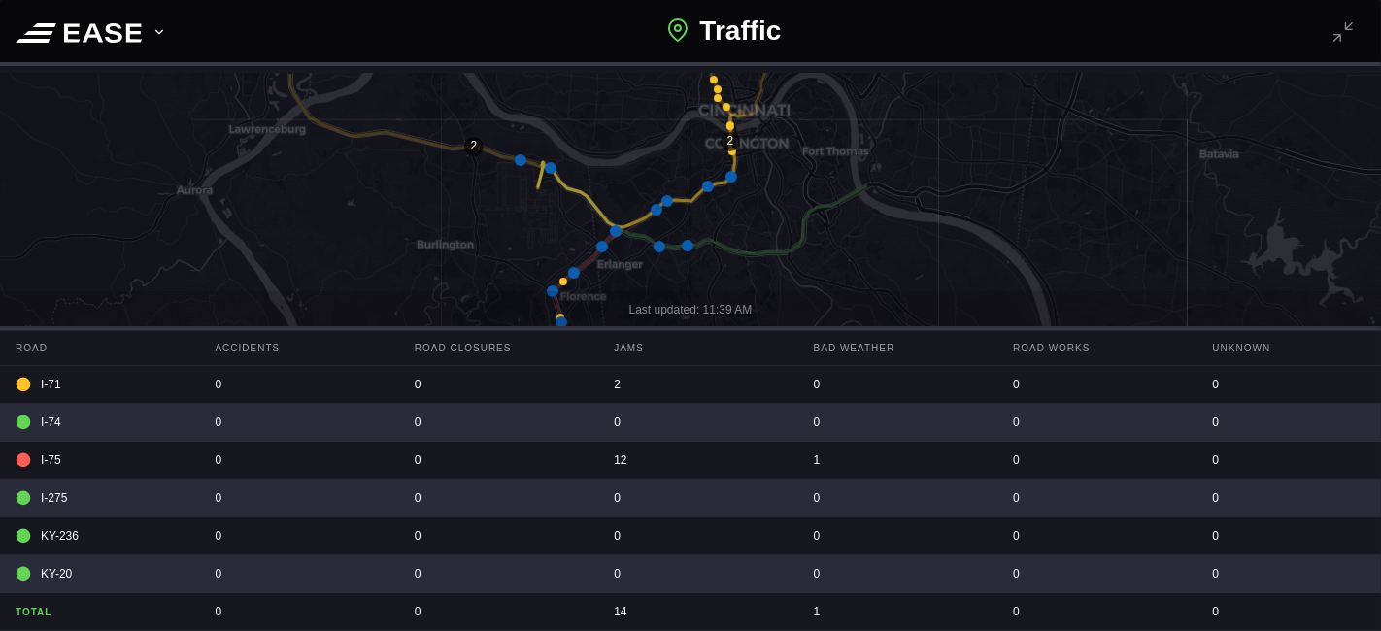
click at [575, 273] on icon at bounding box center [574, 273] width 12 height 12
click at [548, 290] on icon at bounding box center [553, 292] width 12 height 12
click at [688, 245] on icon at bounding box center [688, 246] width 12 height 12
click at [662, 247] on icon at bounding box center [660, 247] width 12 height 12
click at [618, 234] on icon at bounding box center [616, 231] width 12 height 12
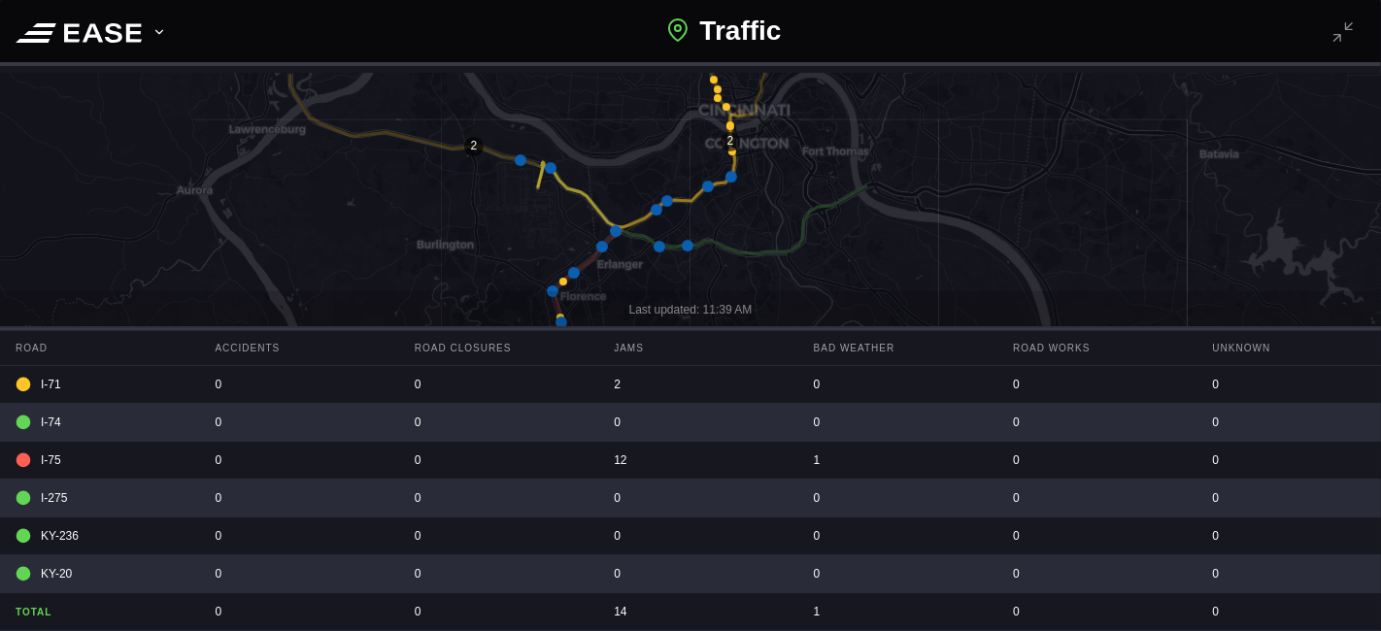
click at [600, 251] on icon at bounding box center [602, 247] width 12 height 12
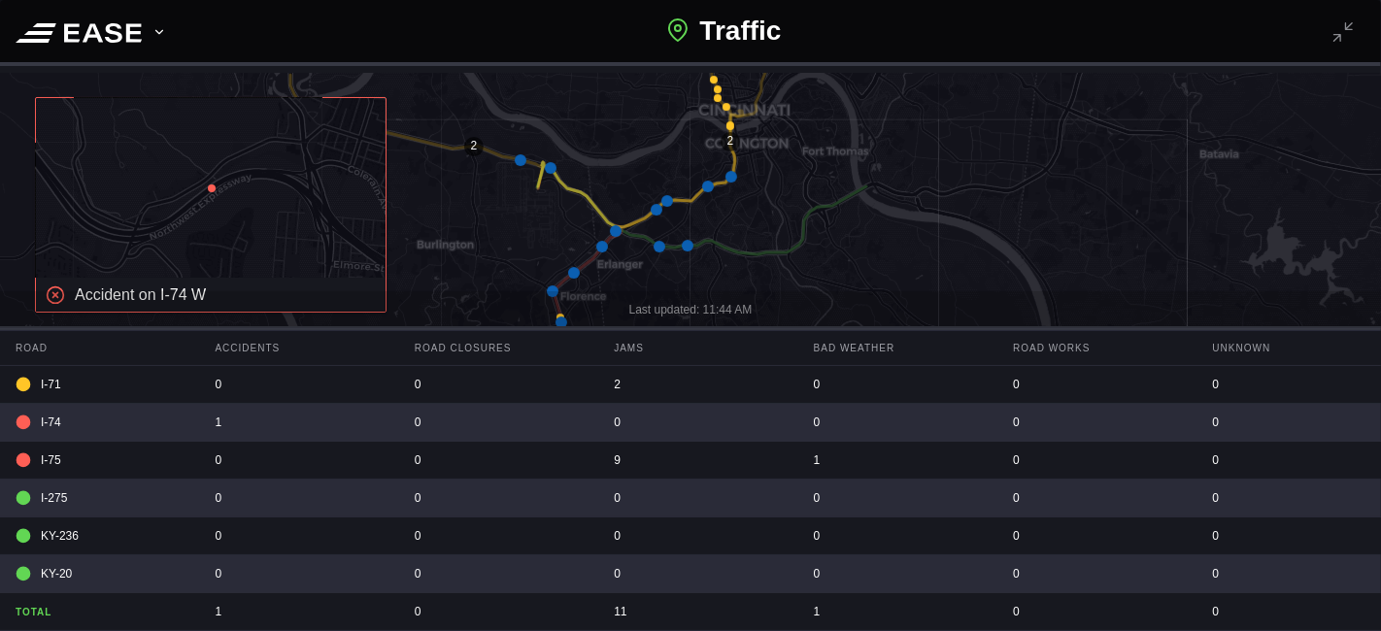
click at [213, 186] on icon at bounding box center [212, 189] width 8 height 8
click at [205, 183] on icon at bounding box center [211, 188] width 427 height 221
click at [69, 424] on div "I-74" at bounding box center [92, 422] width 152 height 17
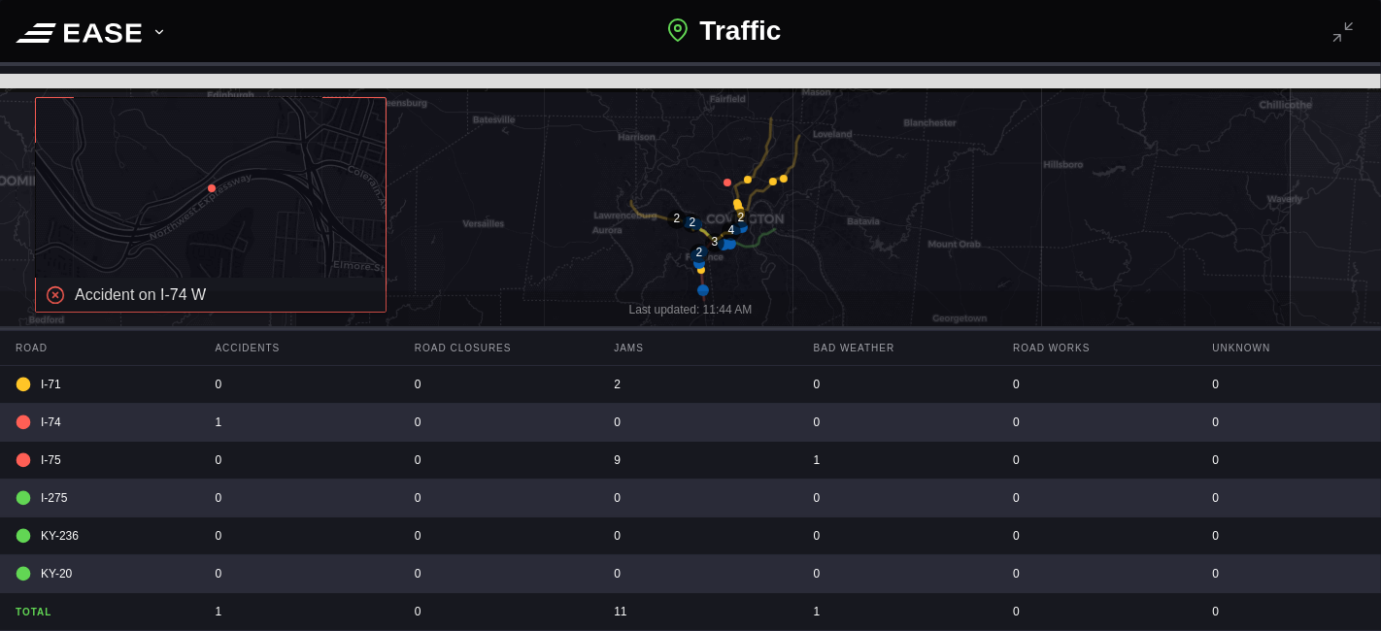
drag, startPoint x: 815, startPoint y: 134, endPoint x: 798, endPoint y: 203, distance: 70.9
click at [798, 203] on icon at bounding box center [674, 395] width 1663 height 612
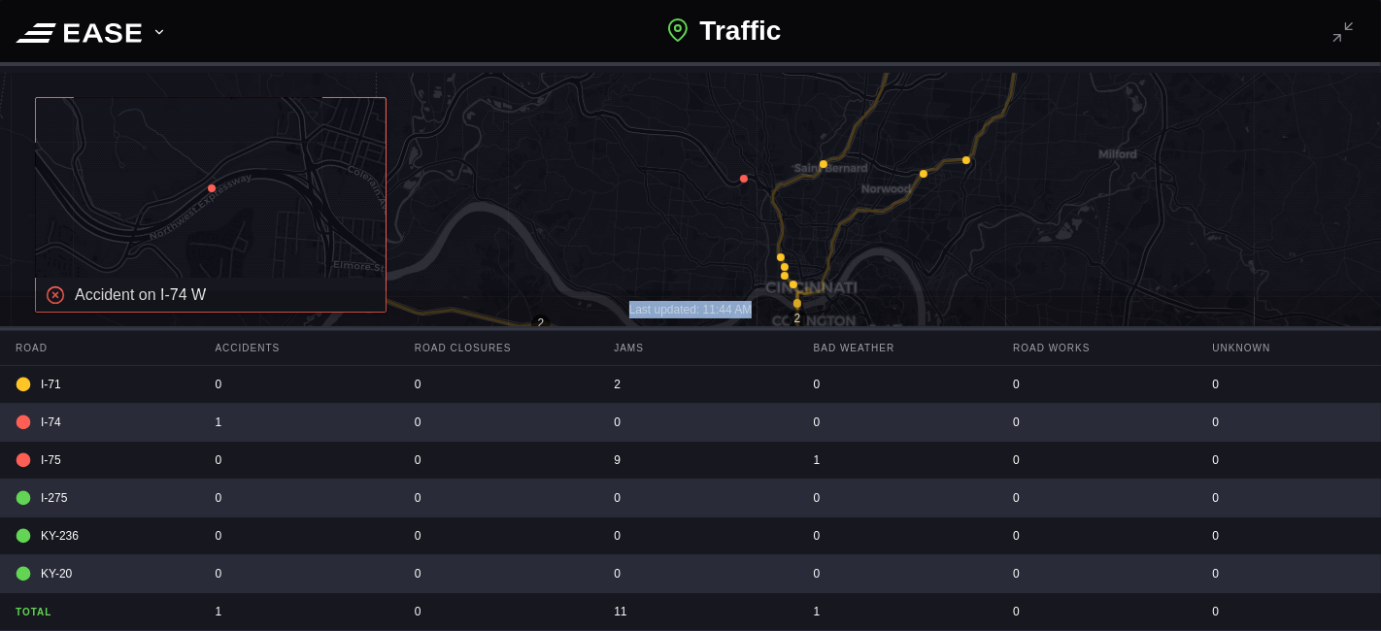
drag, startPoint x: 907, startPoint y: 286, endPoint x: 934, endPoint y: 191, distance: 99.0
click at [911, 218] on div "Accident on I-74 W 2 2 Last updated: 11:44 AM Road Accidents Road Closures Jams…" at bounding box center [690, 326] width 1381 height 505
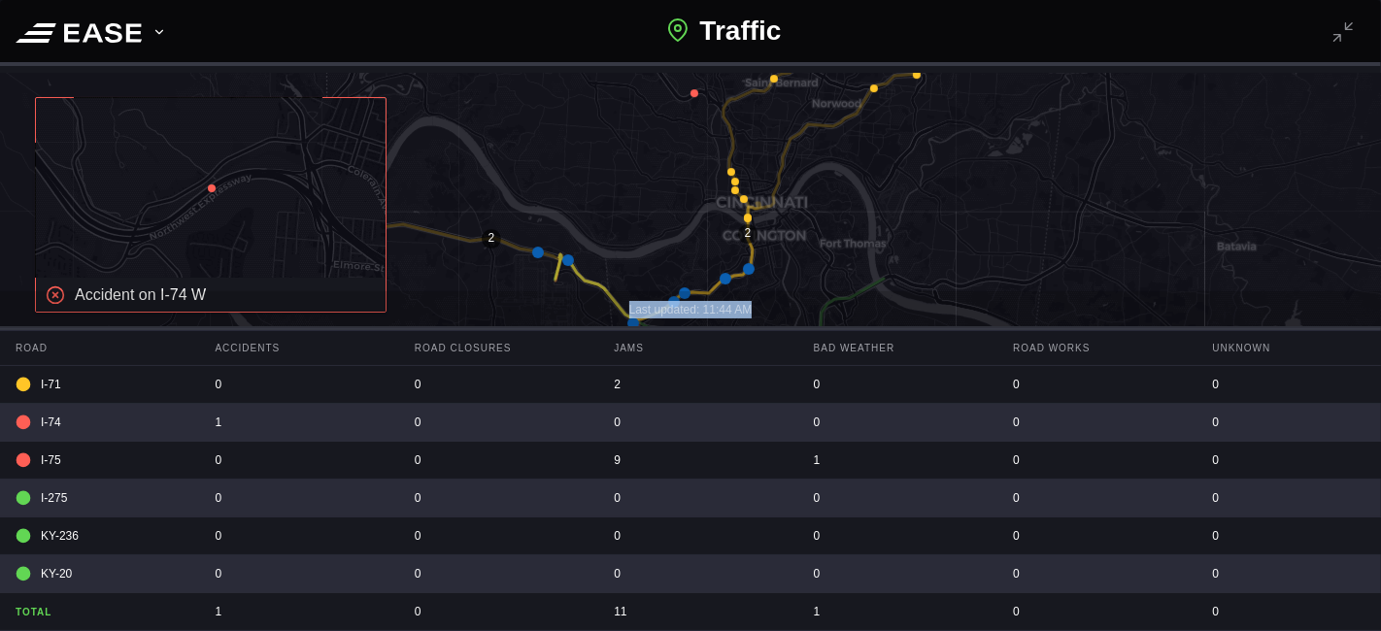
drag, startPoint x: 1120, startPoint y: 162, endPoint x: 1058, endPoint y: 128, distance: 70.8
click at [1081, 80] on icon at bounding box center [641, 241] width 1663 height 612
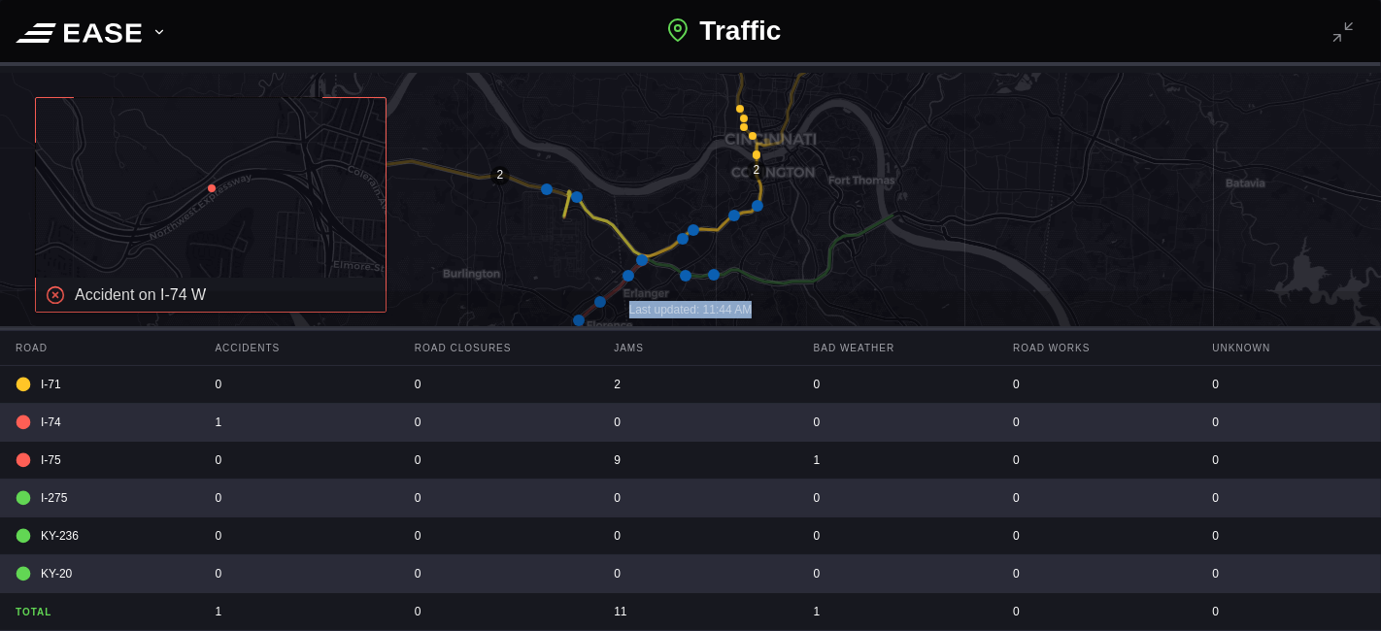
drag, startPoint x: 932, startPoint y: 217, endPoint x: 965, endPoint y: 163, distance: 62.8
click at [965, 163] on icon at bounding box center [706, 291] width 1663 height 612
